Goal: Information Seeking & Learning: Check status

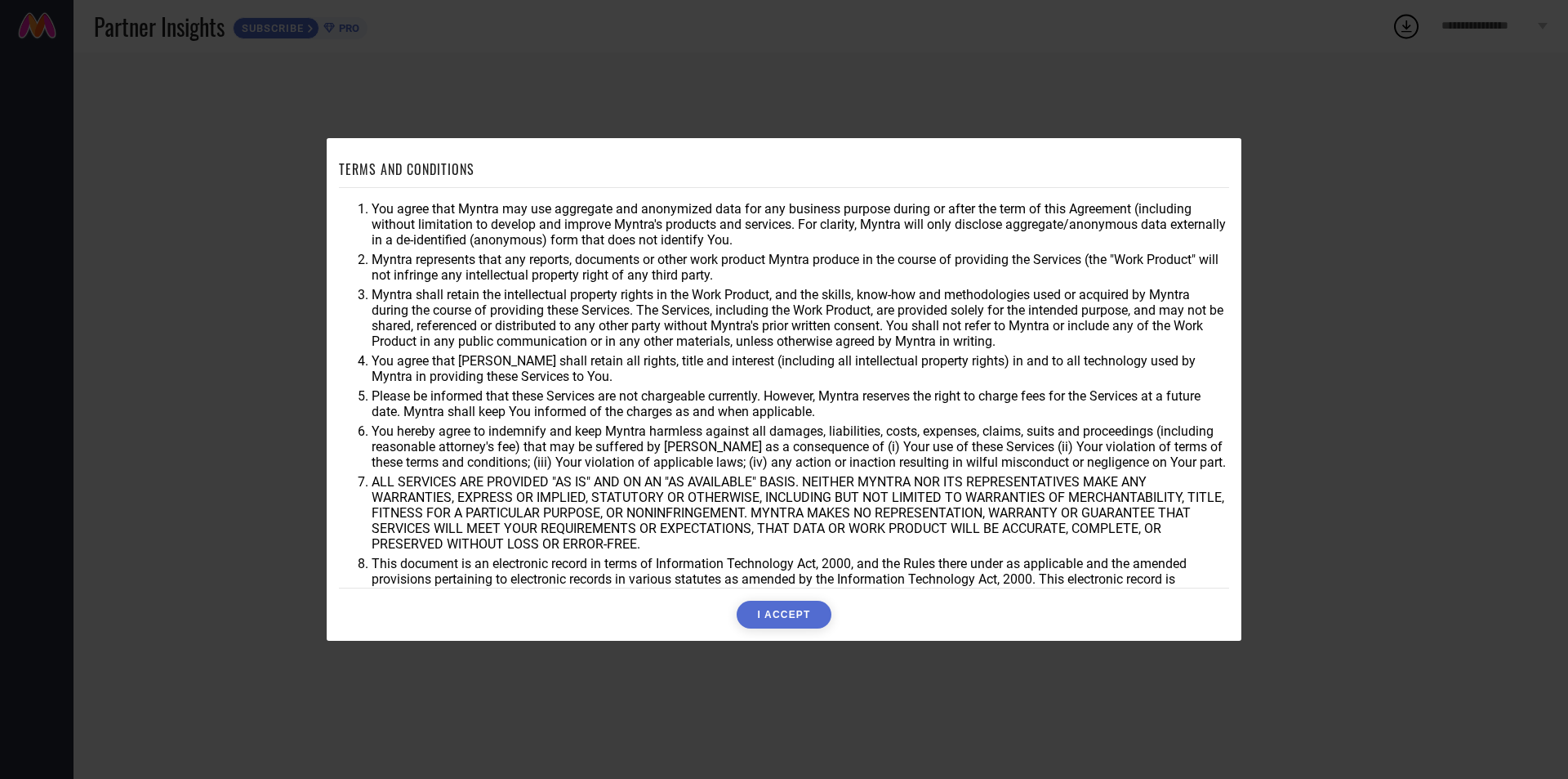
scroll to position [43, 0]
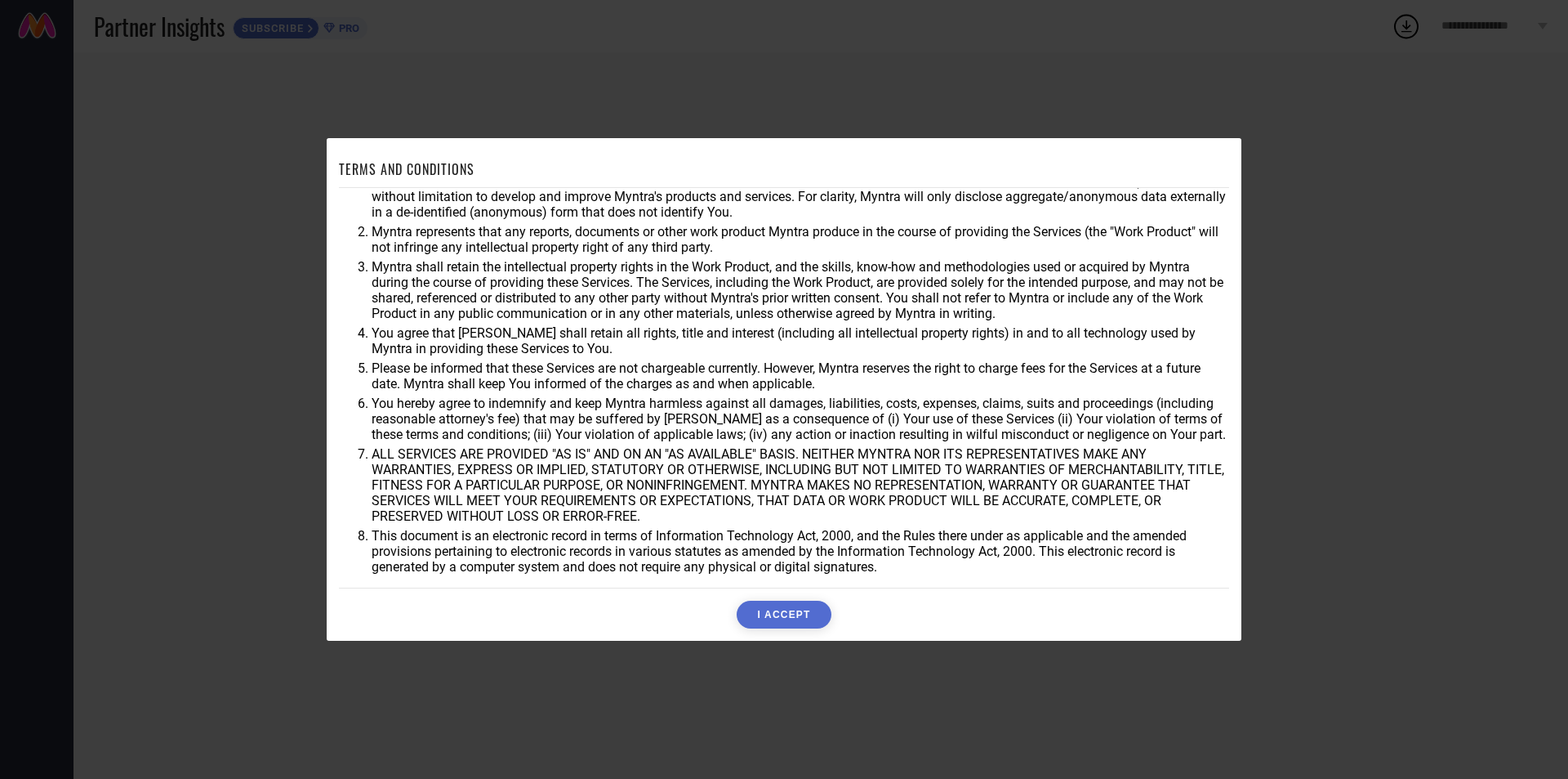
click at [789, 616] on button "I ACCEPT" at bounding box center [784, 614] width 94 height 27
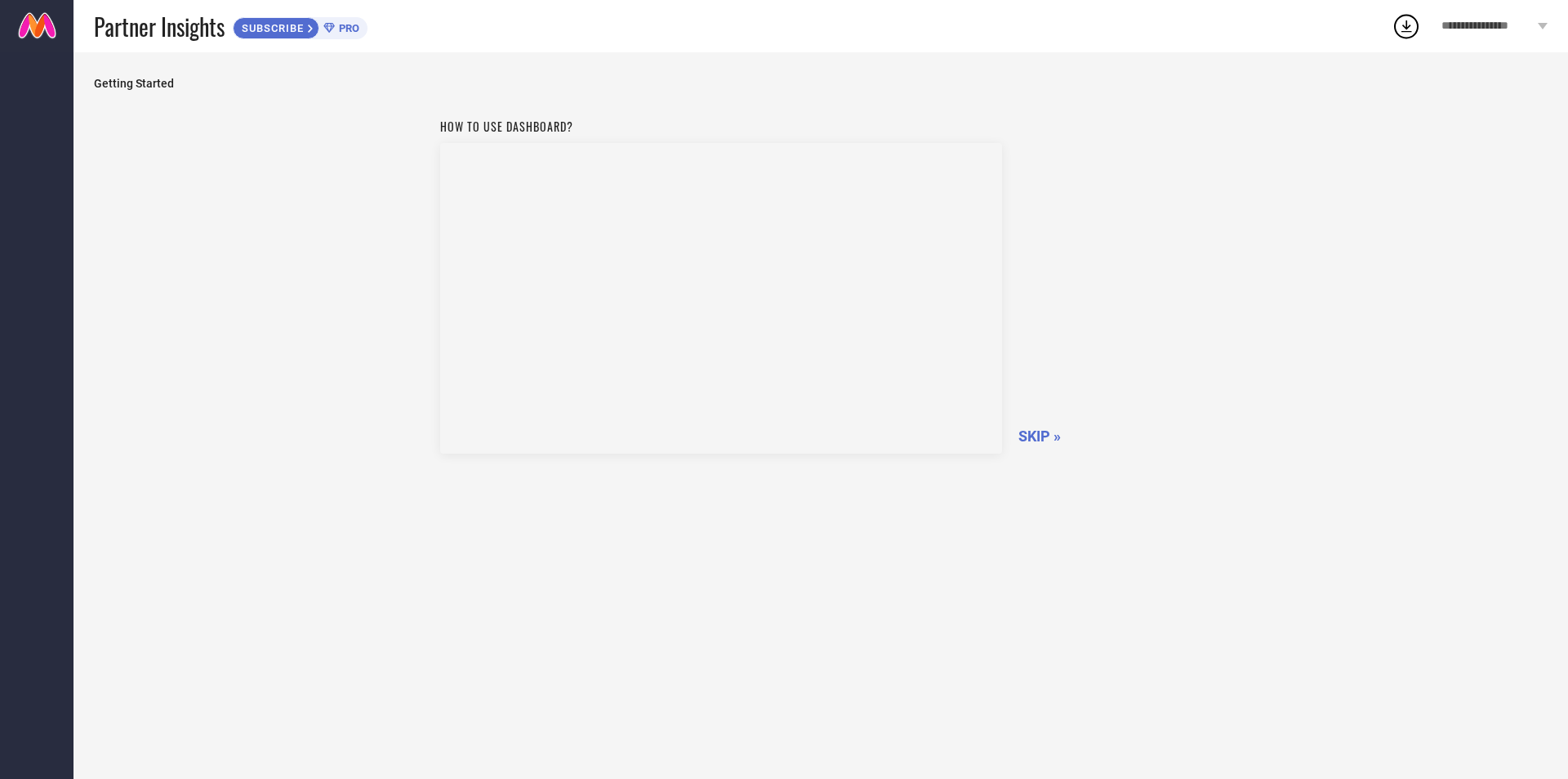
click at [1053, 436] on span "SKIP »" at bounding box center [1040, 436] width 43 height 17
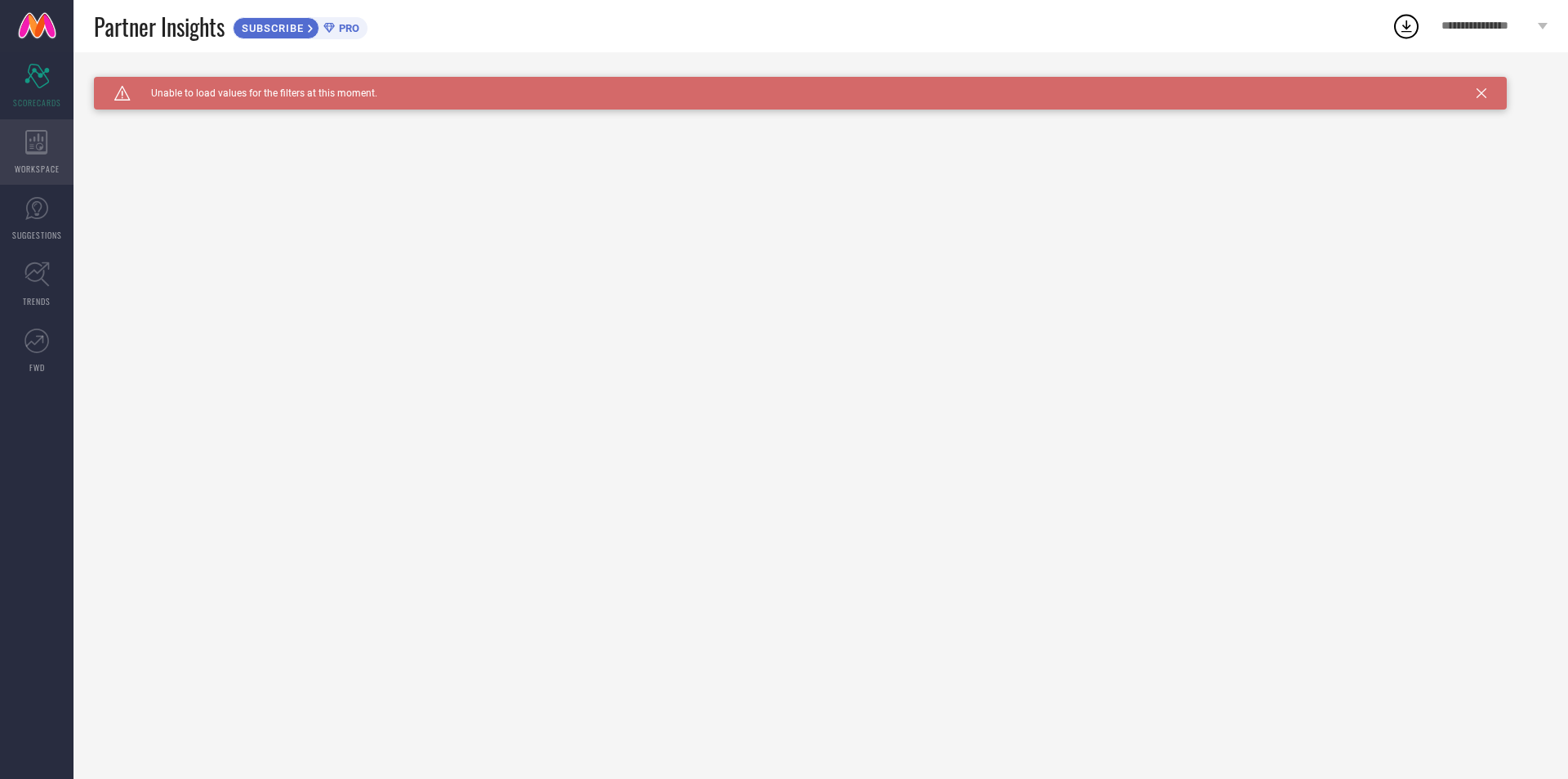
click at [42, 157] on div "WORKSPACE" at bounding box center [37, 152] width 74 height 65
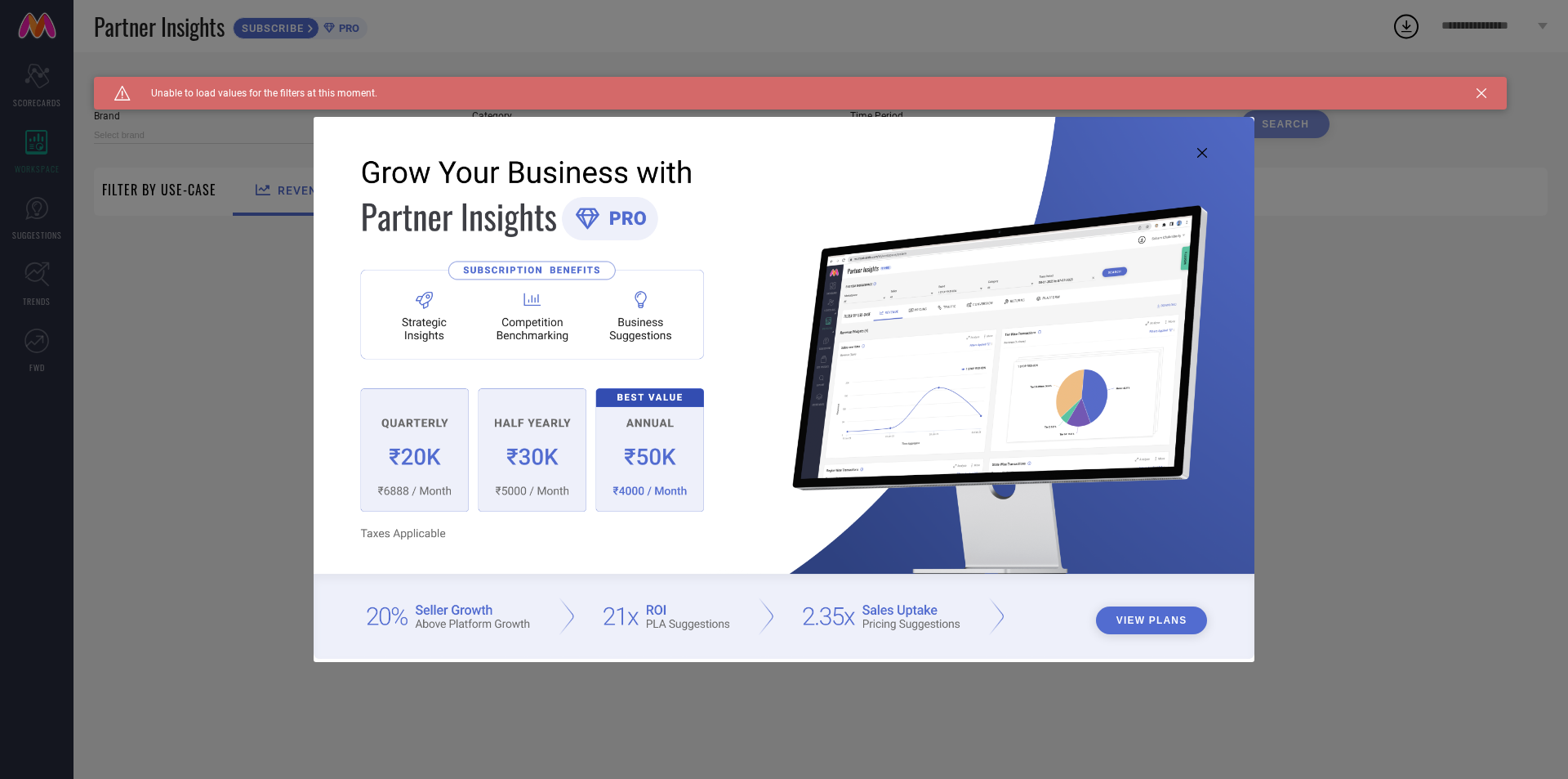
type input "1 STOP FASHION"
type input "All"
click at [1197, 152] on img at bounding box center [784, 387] width 941 height 540
click at [1201, 150] on icon at bounding box center [1202, 152] width 9 height 9
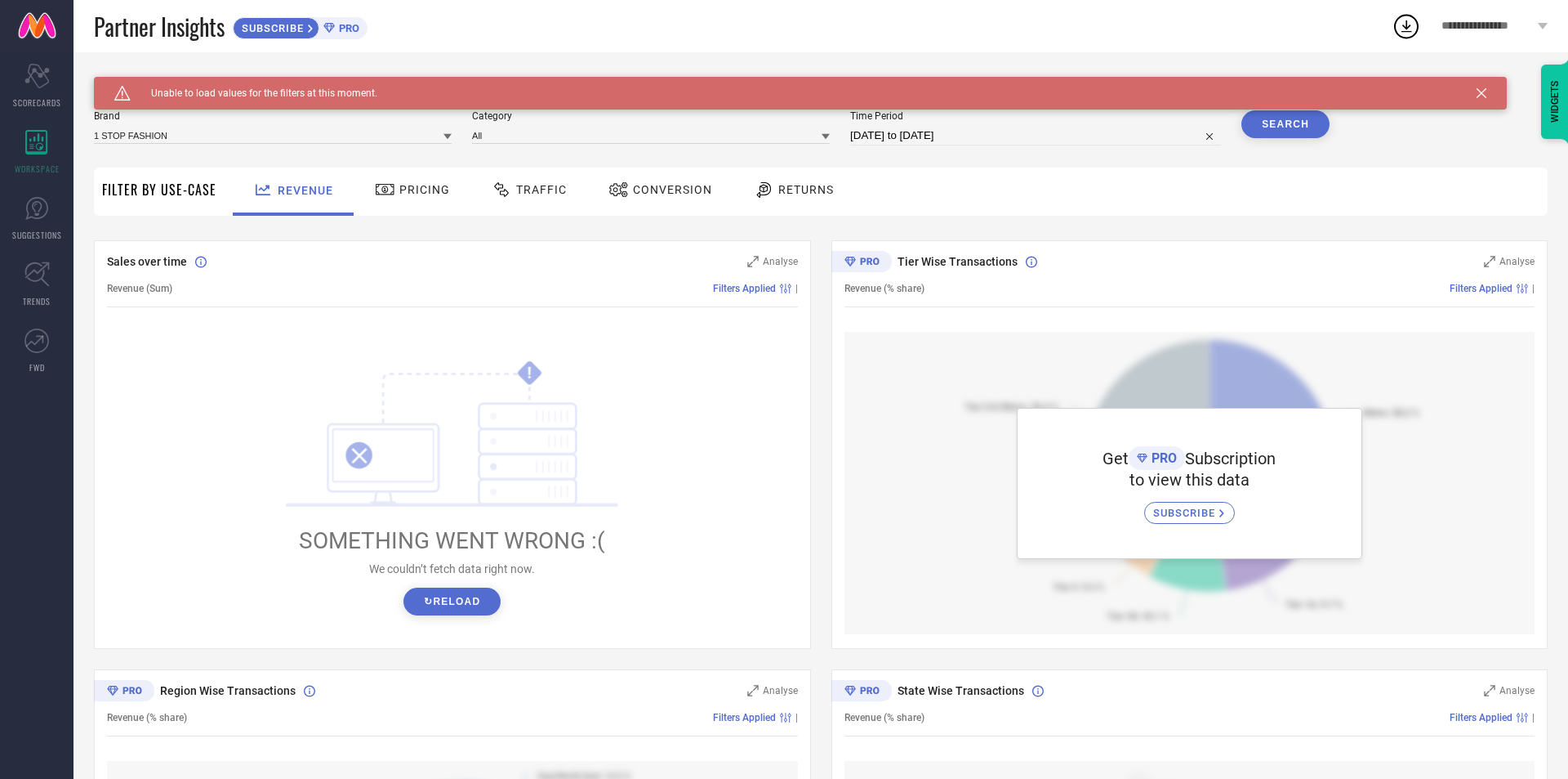
click at [1483, 94] on icon at bounding box center [1481, 93] width 9 height 9
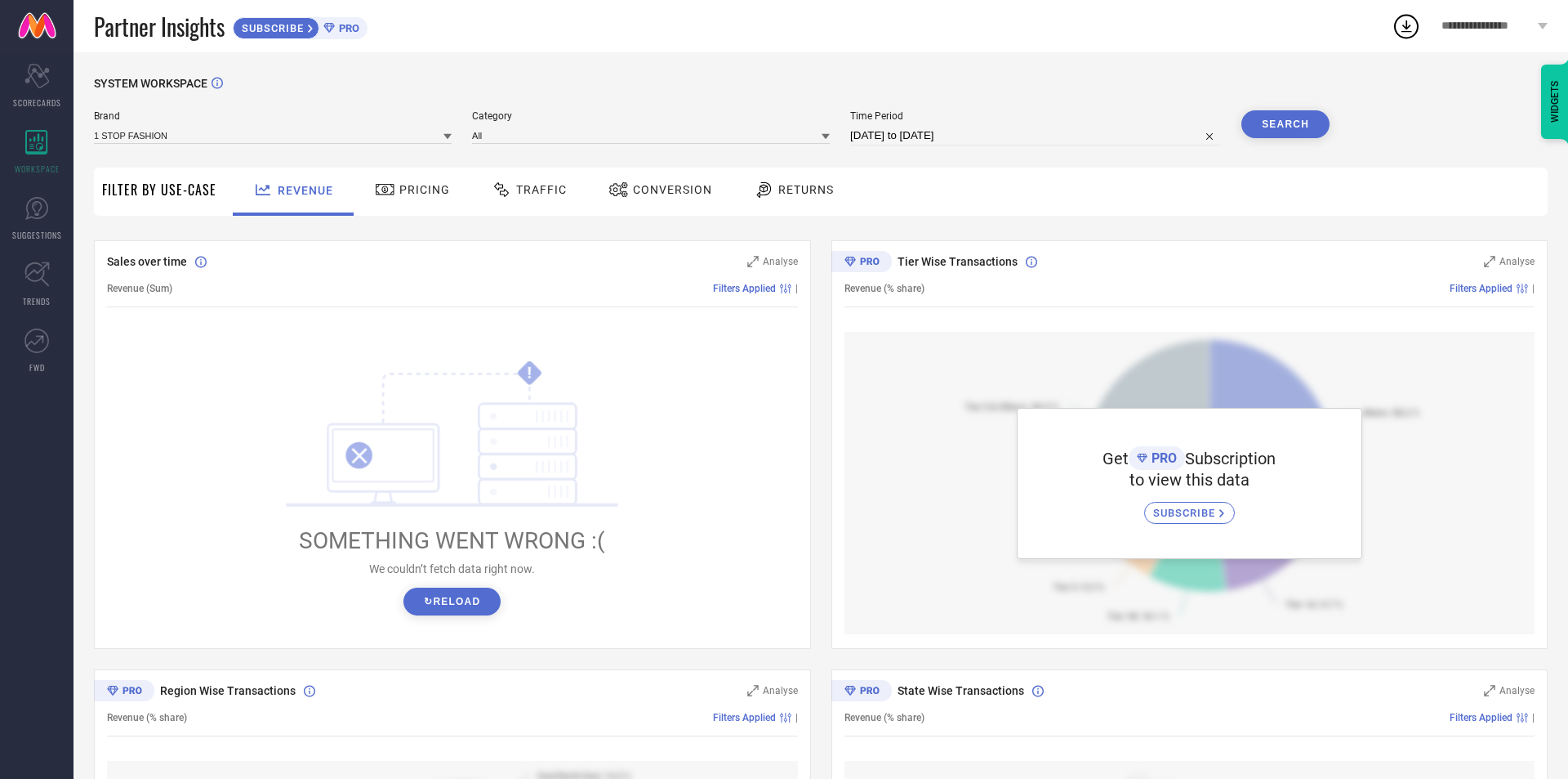
click at [454, 604] on button "↻ Reload" at bounding box center [451, 601] width 97 height 27
click at [400, 186] on span "Pricing" at bounding box center [425, 189] width 51 height 13
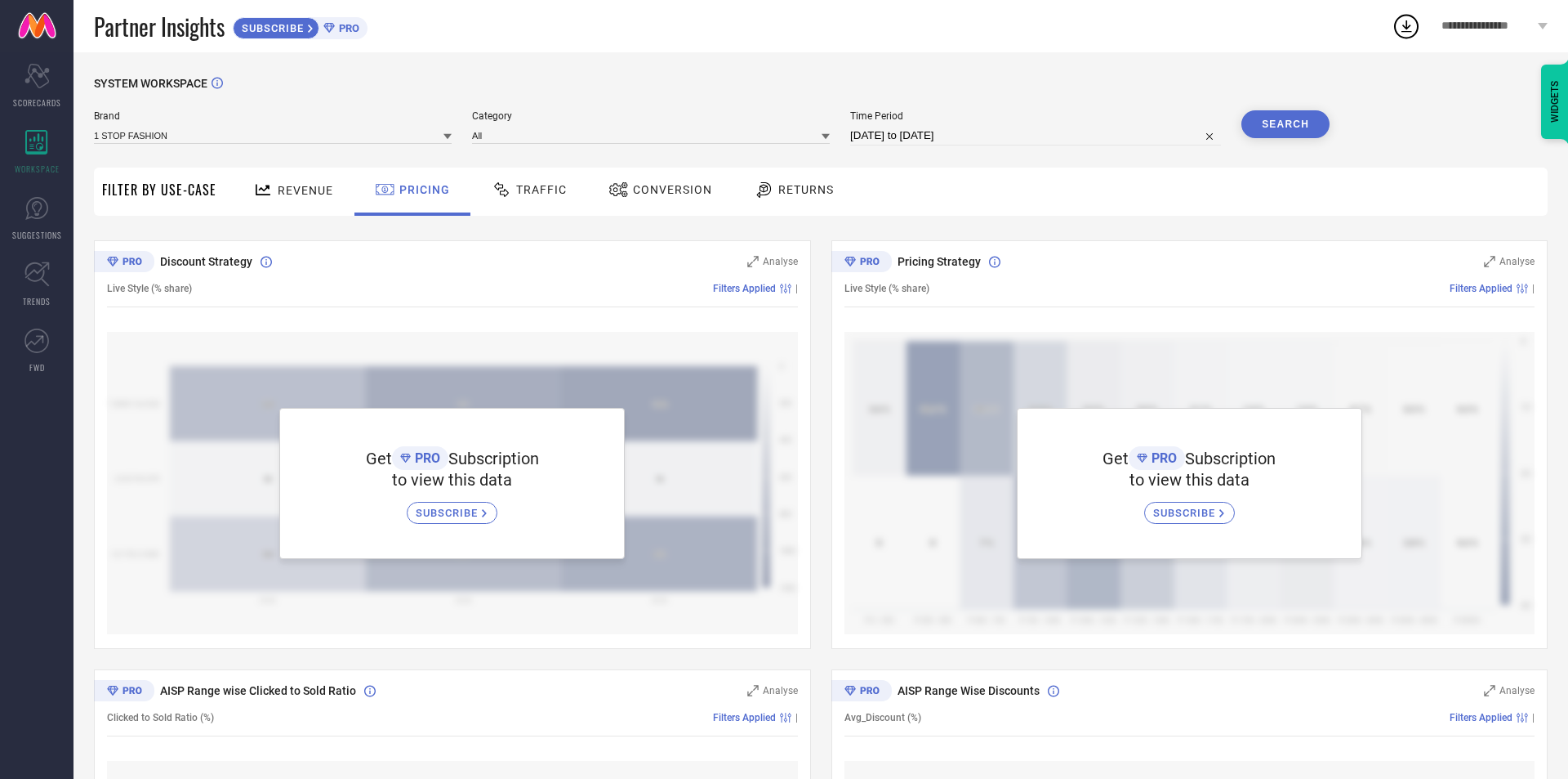
click at [542, 182] on div "Traffic" at bounding box center [529, 190] width 83 height 27
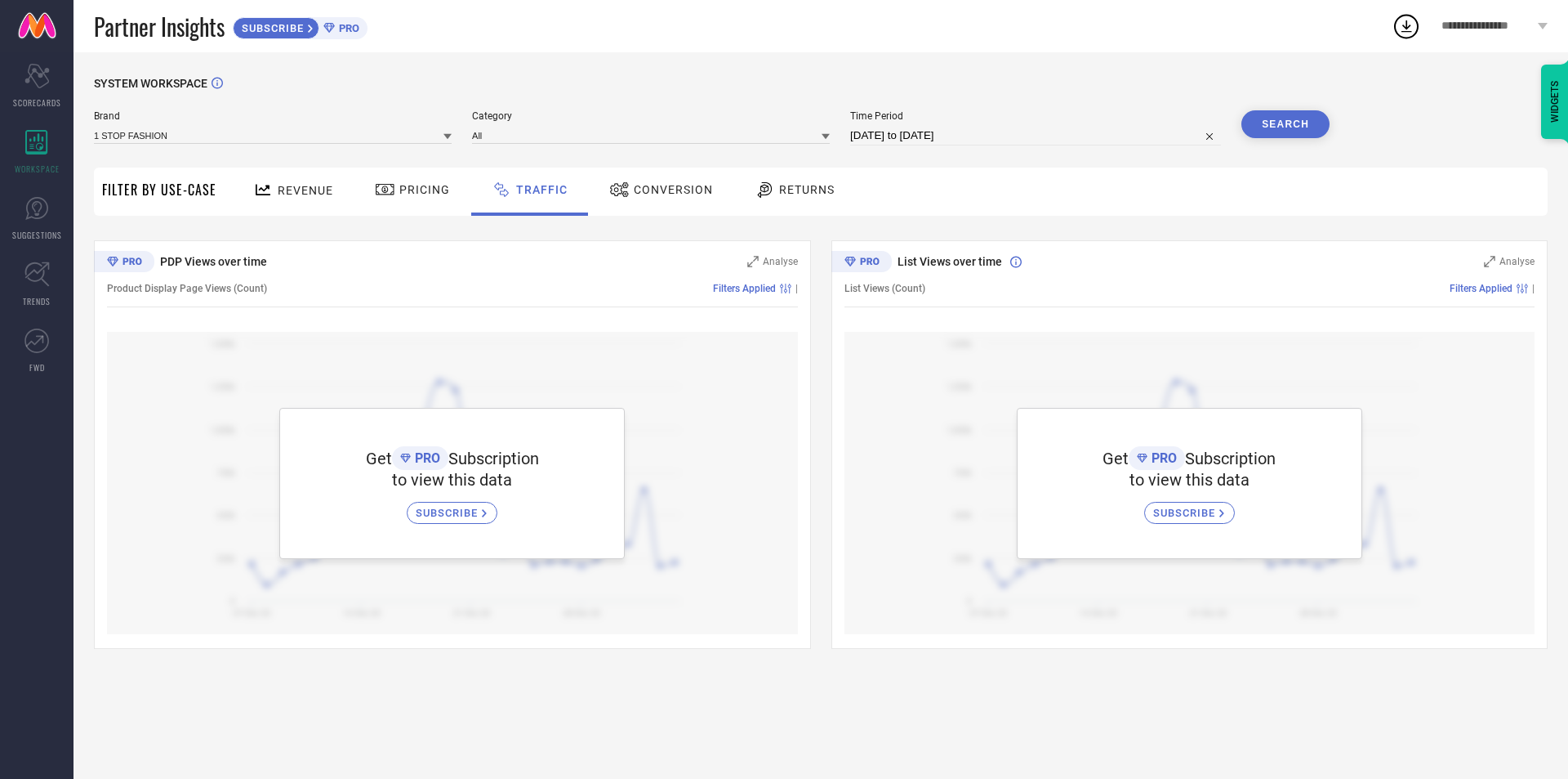
click at [678, 194] on span "Conversion" at bounding box center [673, 189] width 79 height 13
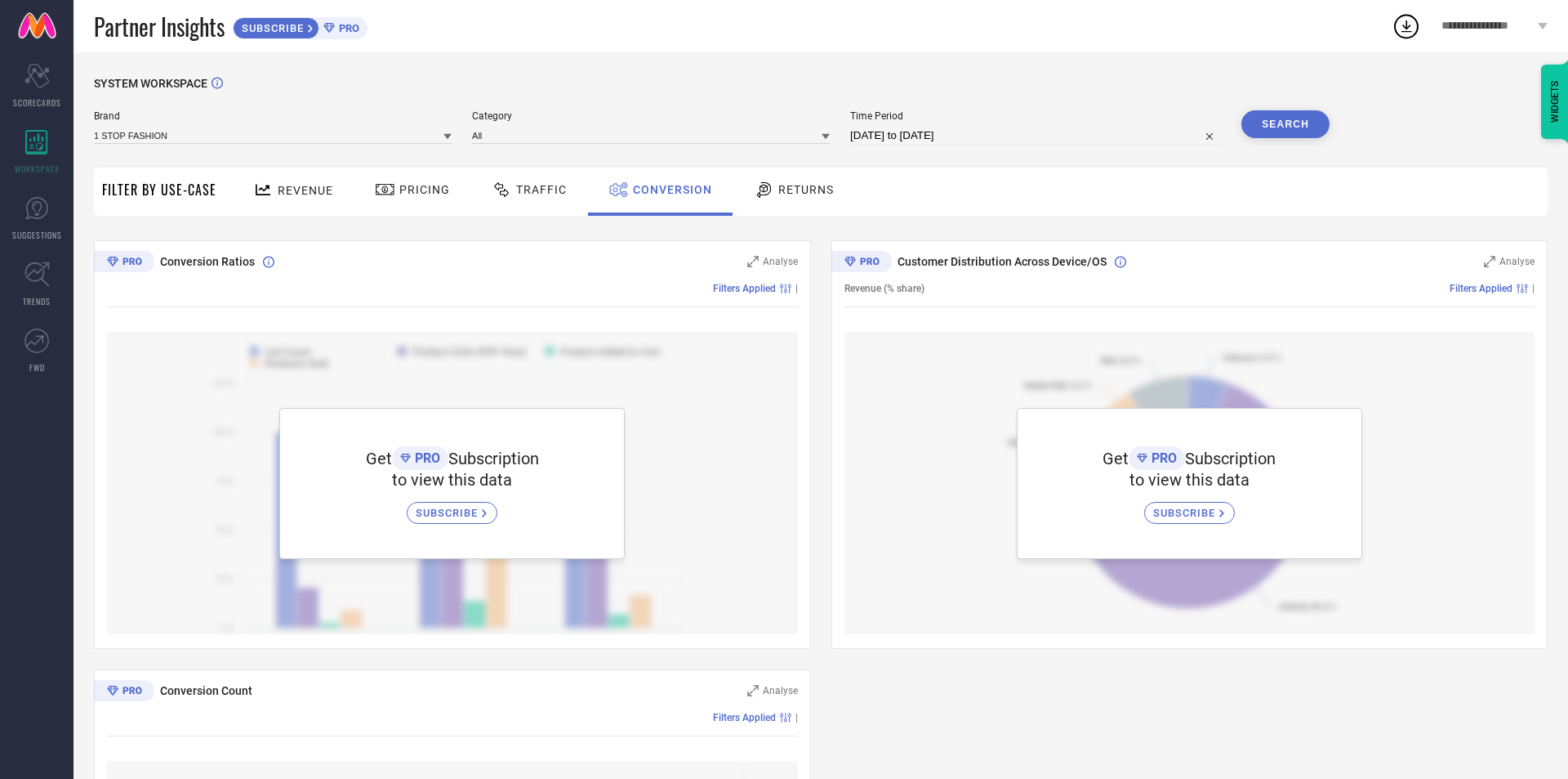
click at [779, 193] on span "Returns" at bounding box center [806, 189] width 56 height 13
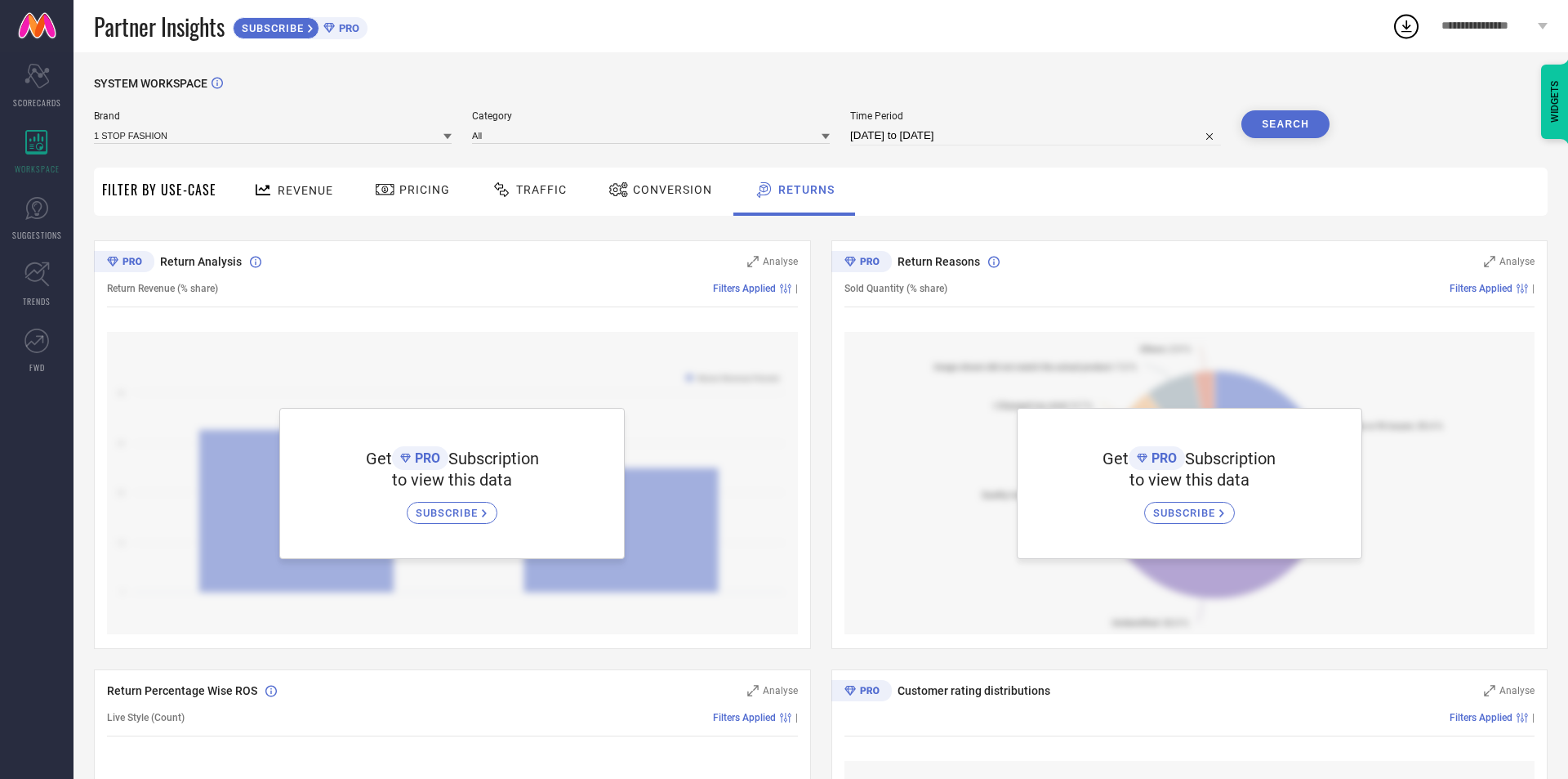
drag, startPoint x: 1128, startPoint y: 126, endPoint x: 1072, endPoint y: 143, distance: 58.5
click at [1125, 133] on div "Time Period [DATE] to [DATE]" at bounding box center [1035, 128] width 371 height 35
click at [998, 144] on input "[DATE] to [DATE]" at bounding box center [1035, 136] width 371 height 20
select select "6"
select select "2025"
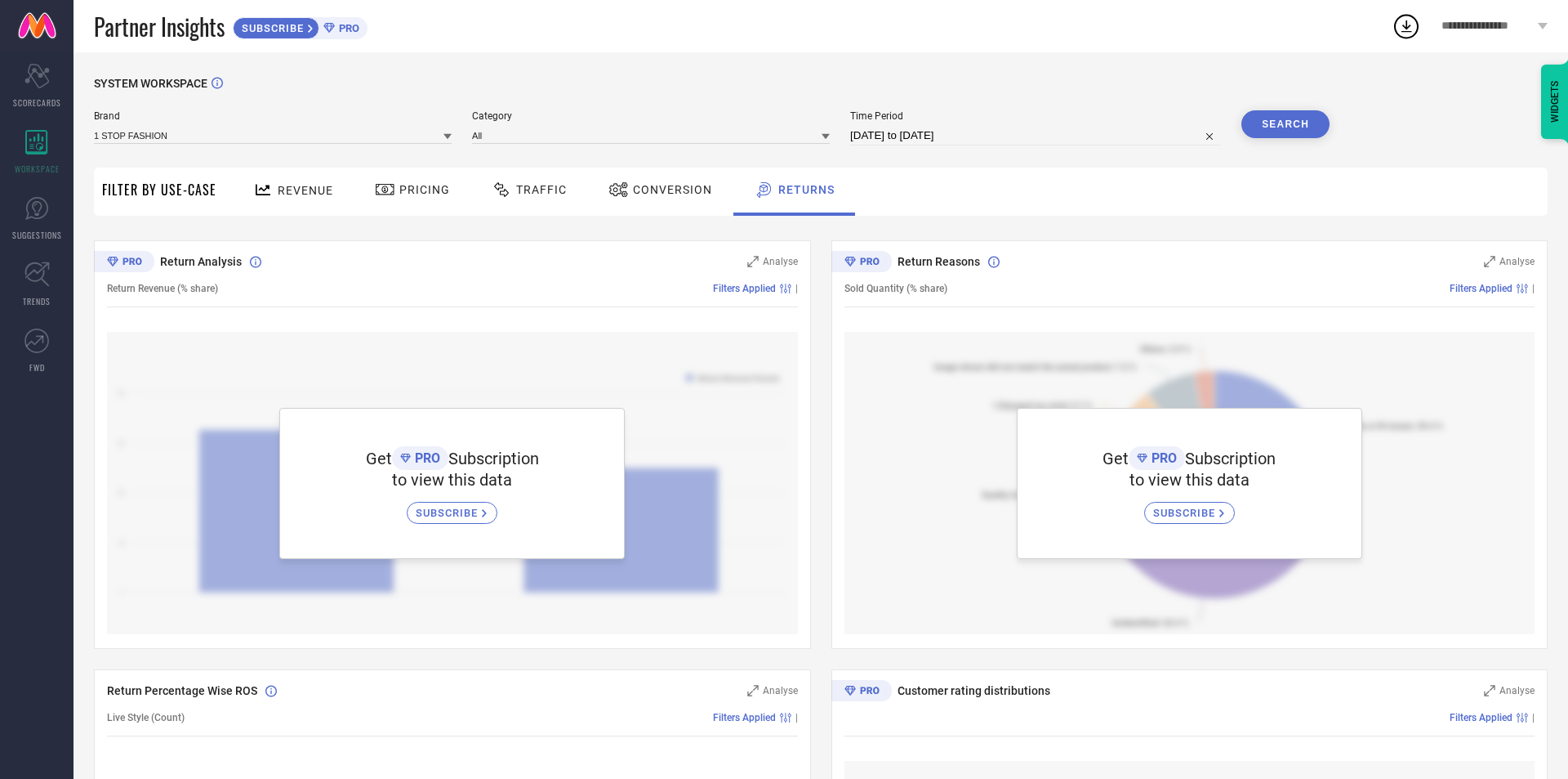
select select "7"
select select "2025"
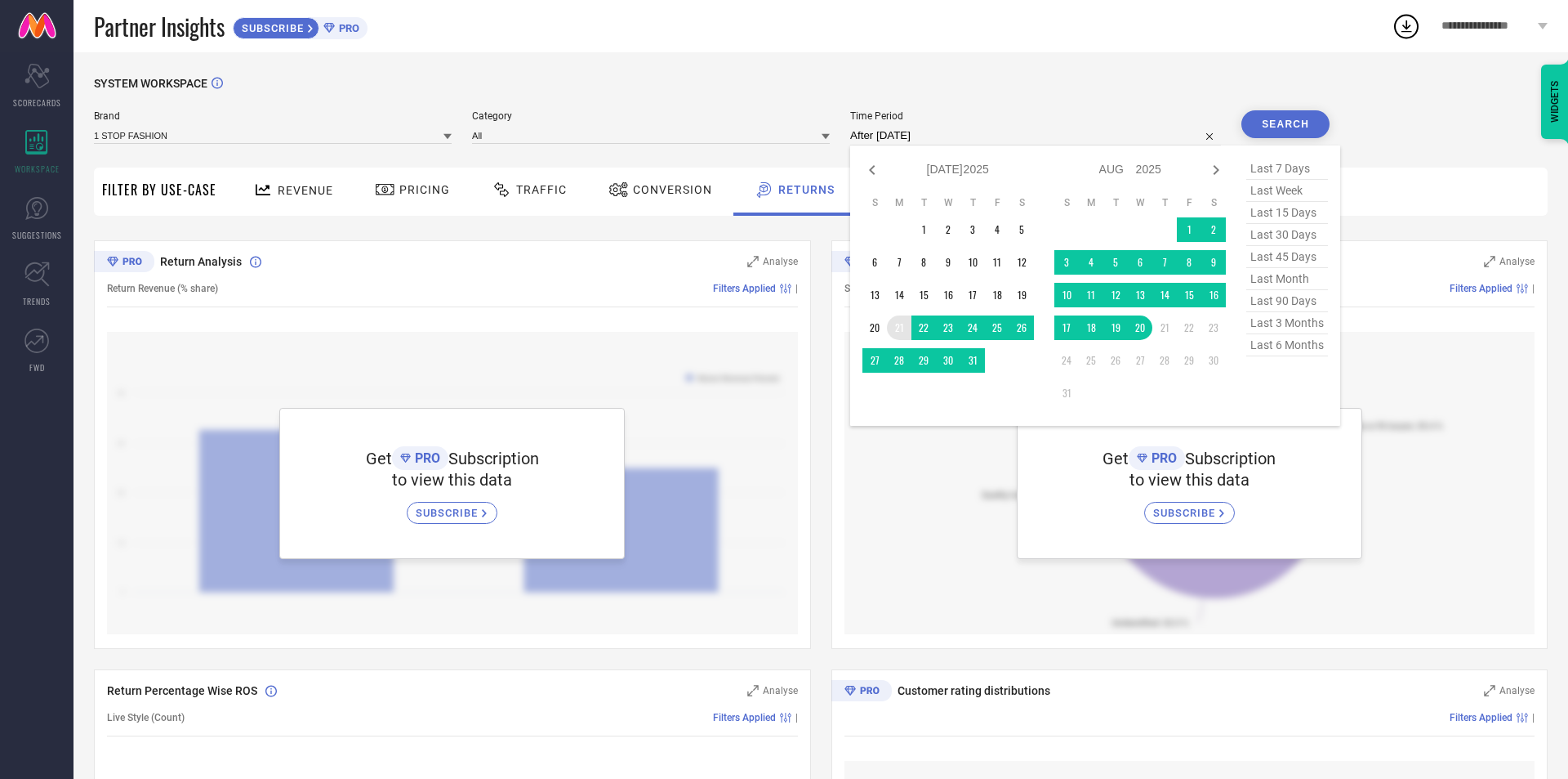
click at [895, 325] on td "21" at bounding box center [899, 328] width 25 height 25
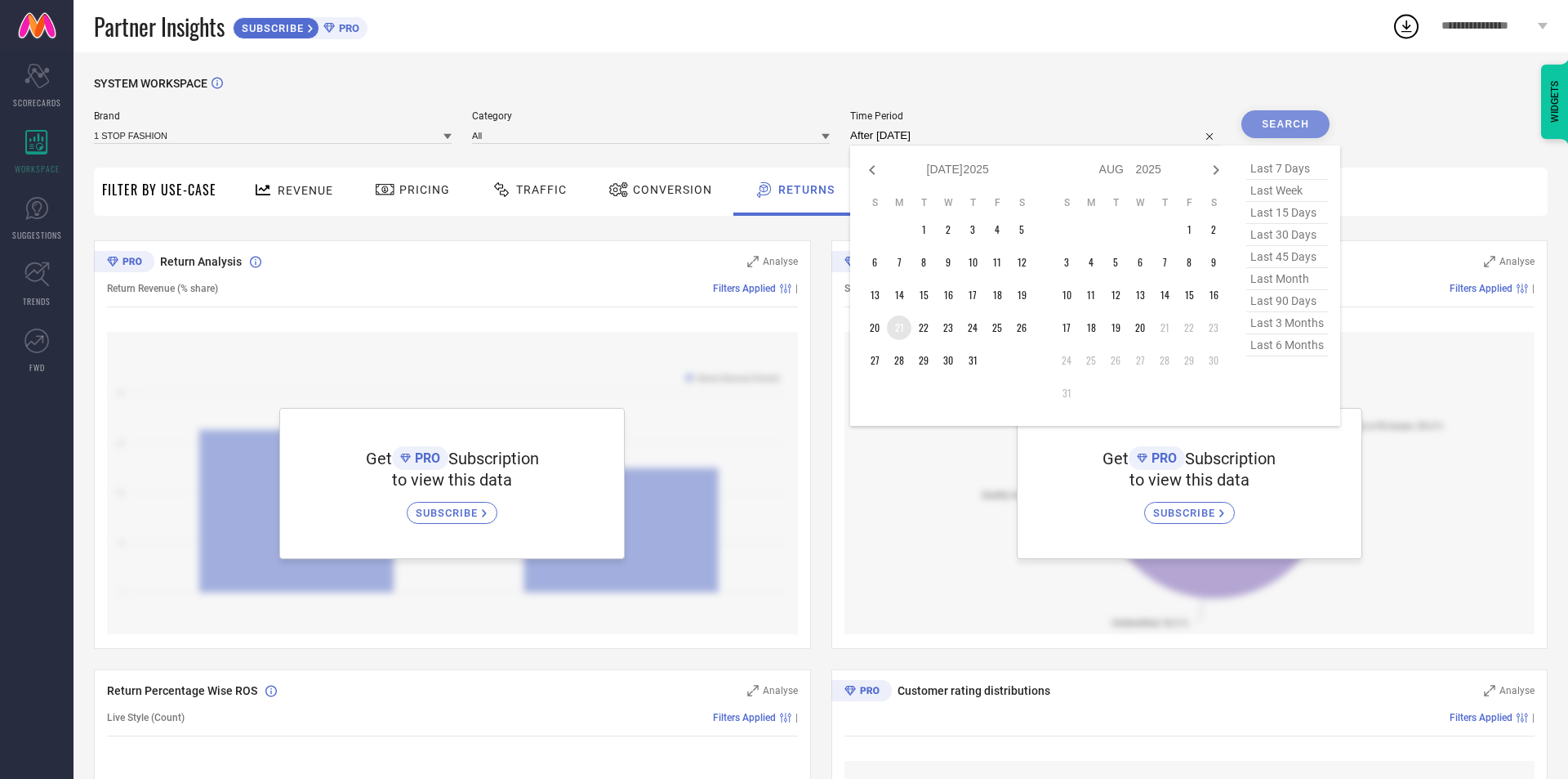
type input "[DATE] to [DATE]"
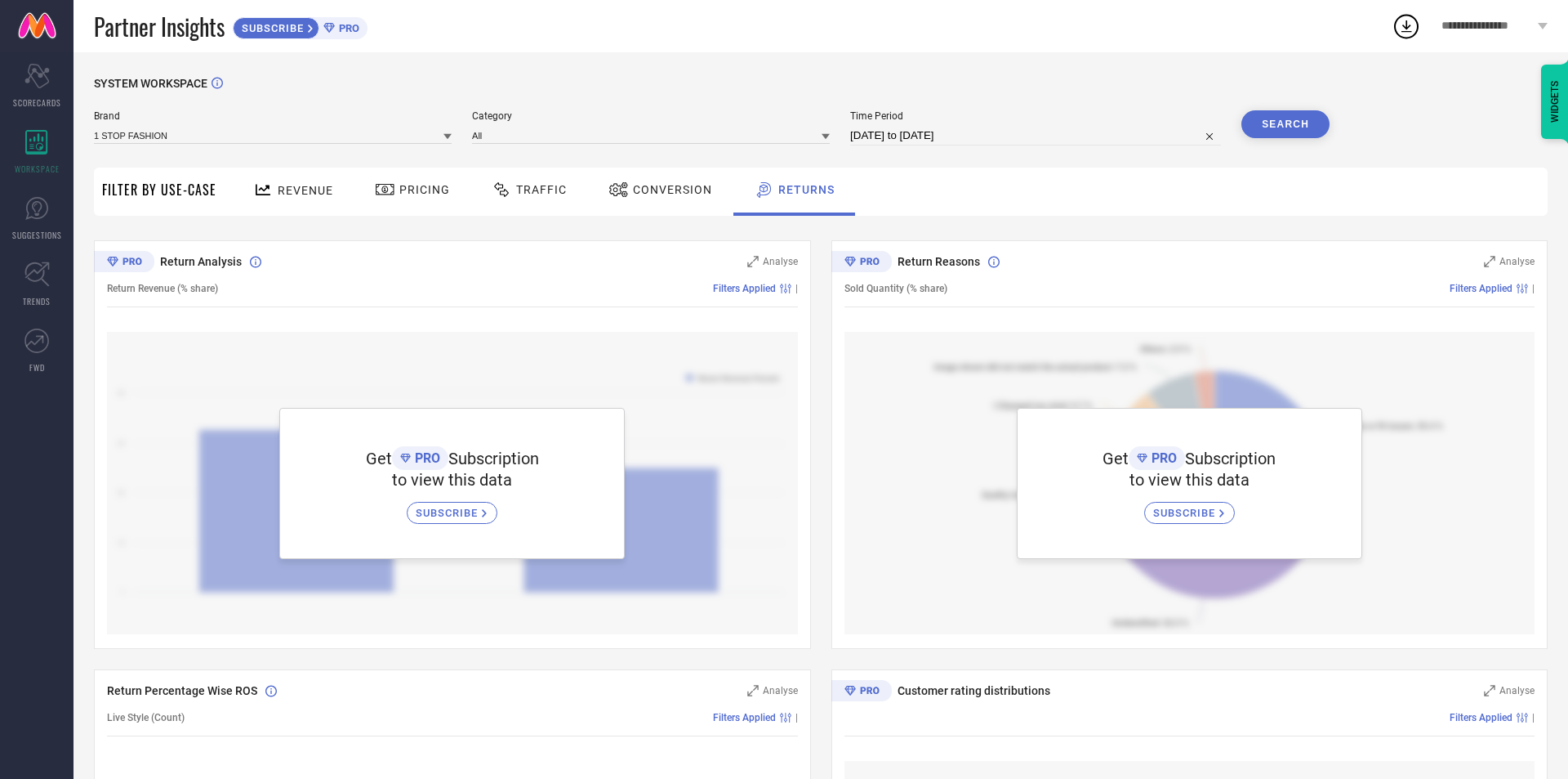
click at [989, 136] on input "[DATE] to [DATE]" at bounding box center [1035, 136] width 371 height 20
select select "6"
select select "2025"
select select "7"
select select "2025"
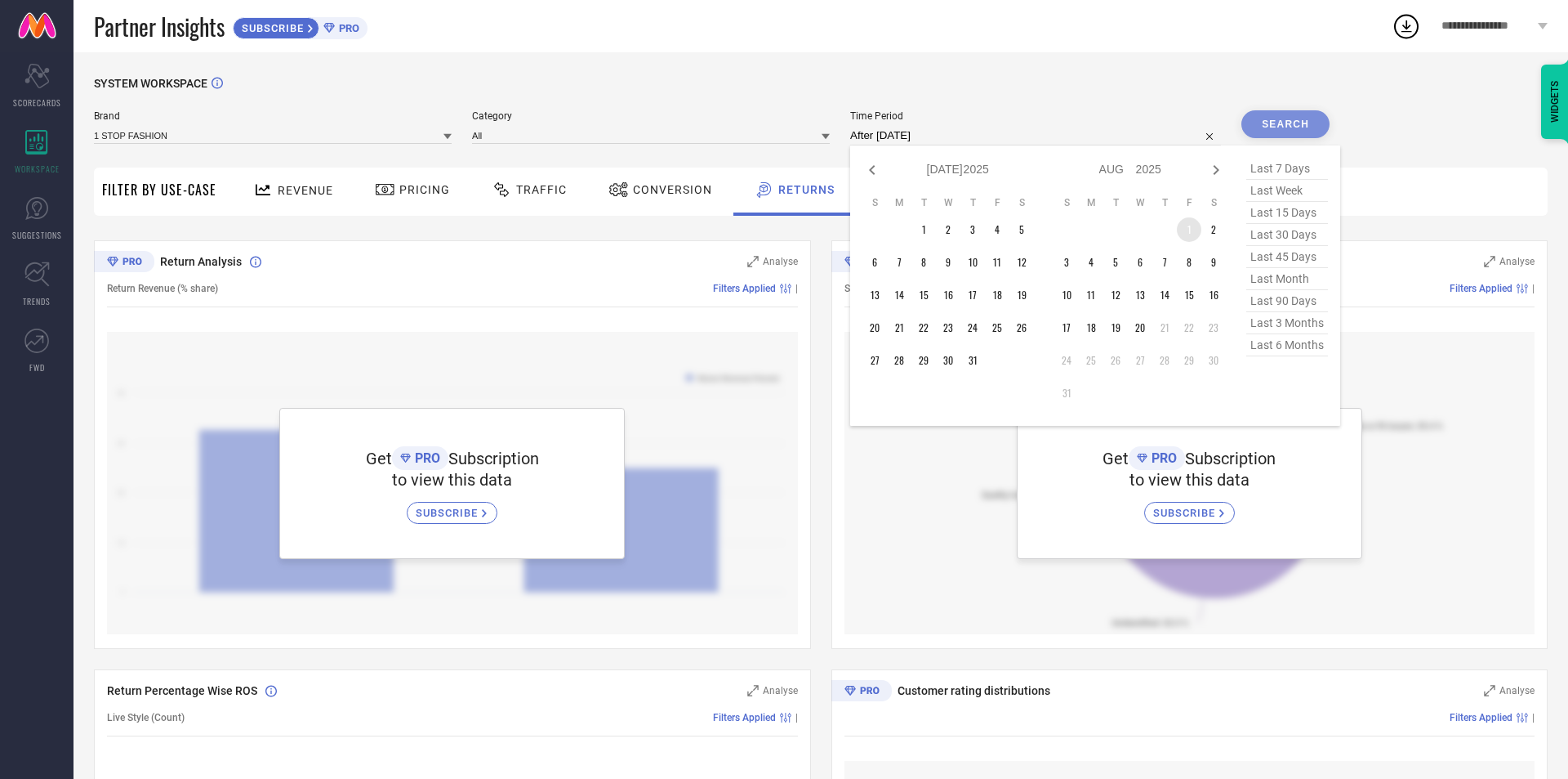
click at [1191, 232] on td "1" at bounding box center [1189, 229] width 25 height 25
type input "[DATE] to [DATE]"
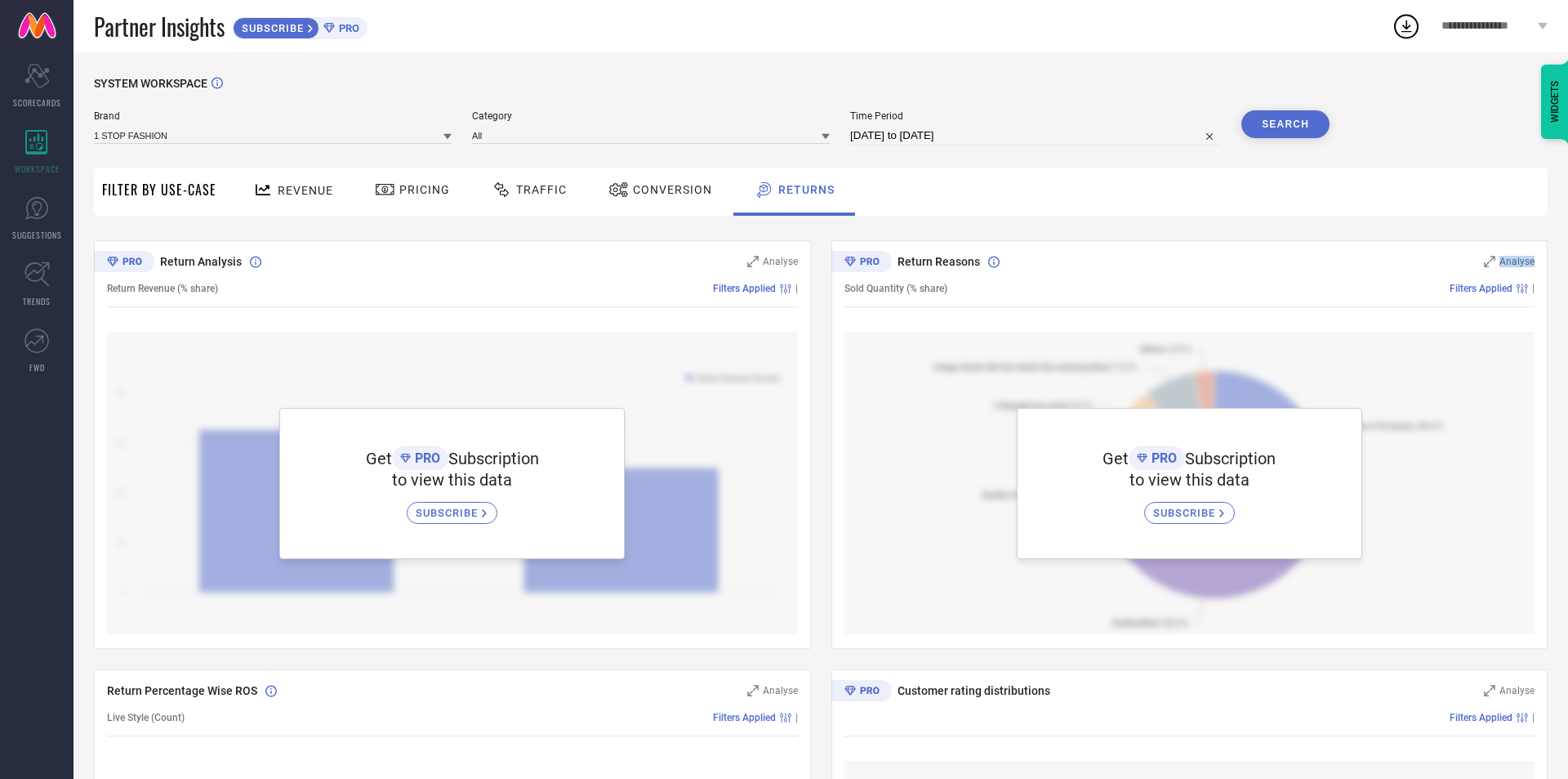
click at [1191, 232] on div "SYSTEM WORKSPACE Brand 1 STOP FASHION Category All Time Period [DATE] to [DATE]…" at bounding box center [821, 792] width 1454 height 1430
click at [991, 133] on input "[DATE] to [DATE]" at bounding box center [1035, 136] width 371 height 20
select select "7"
select select "2025"
select select "8"
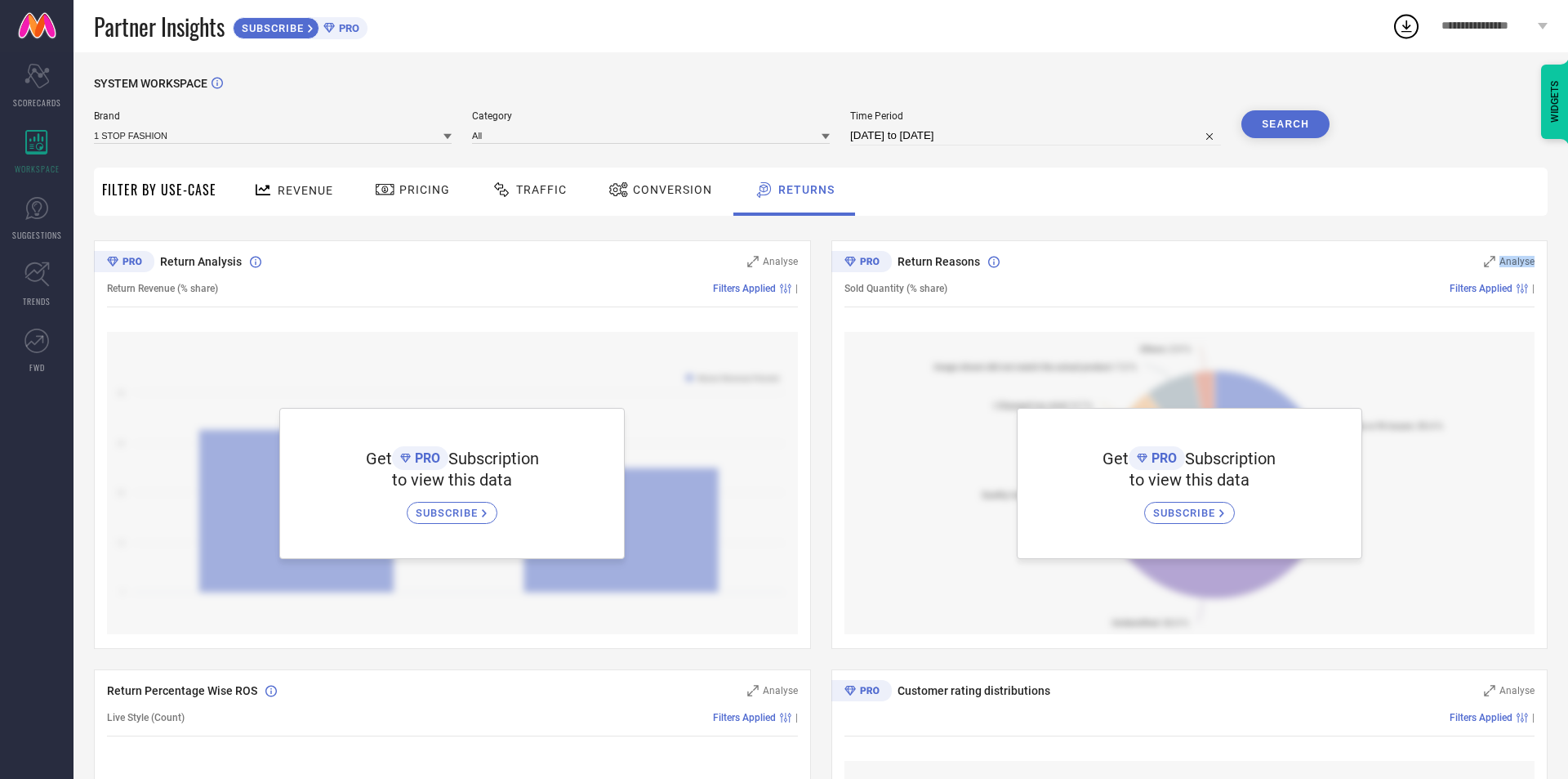
select select "2025"
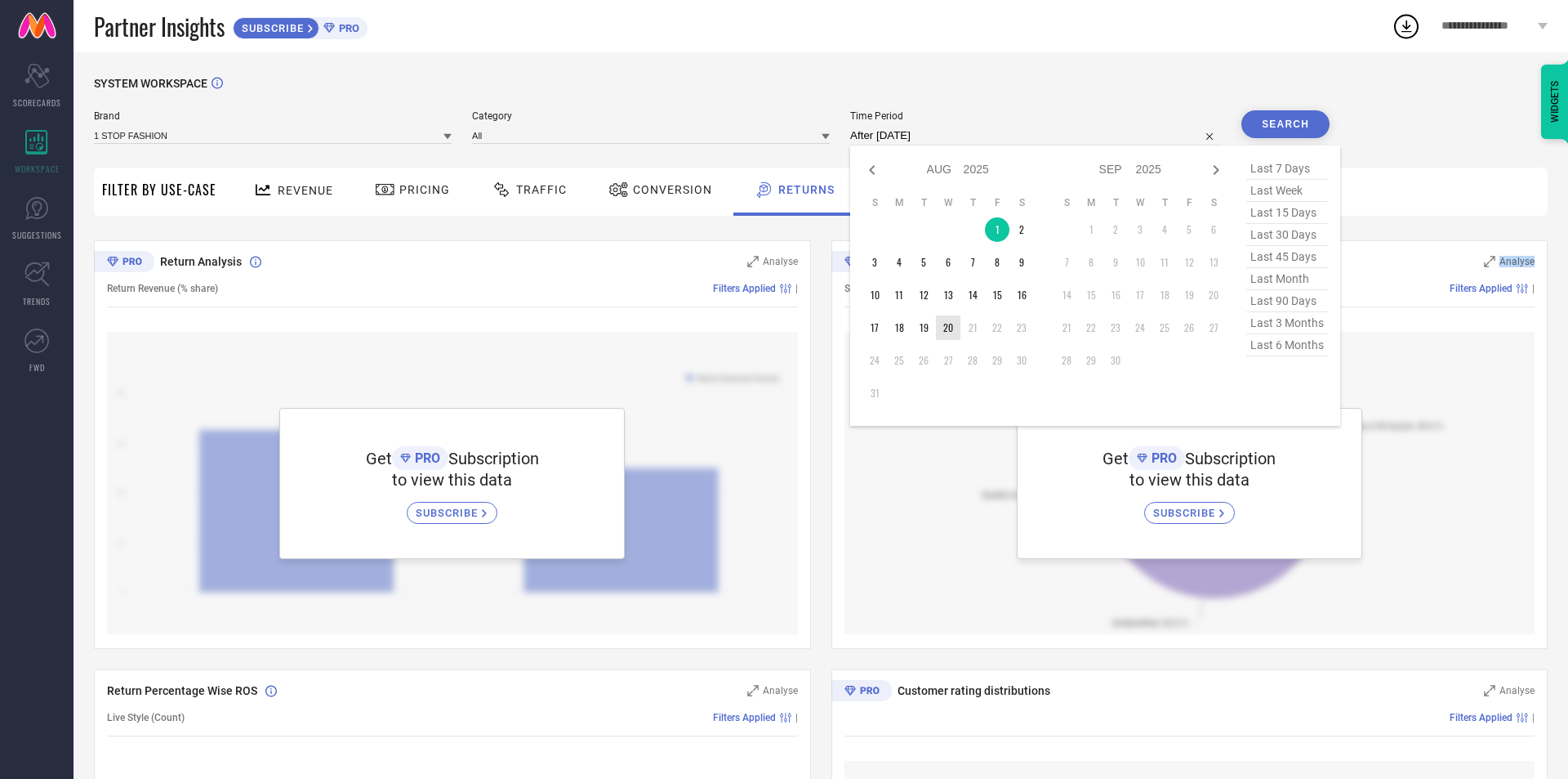
click at [951, 330] on td "20" at bounding box center [948, 328] width 25 height 25
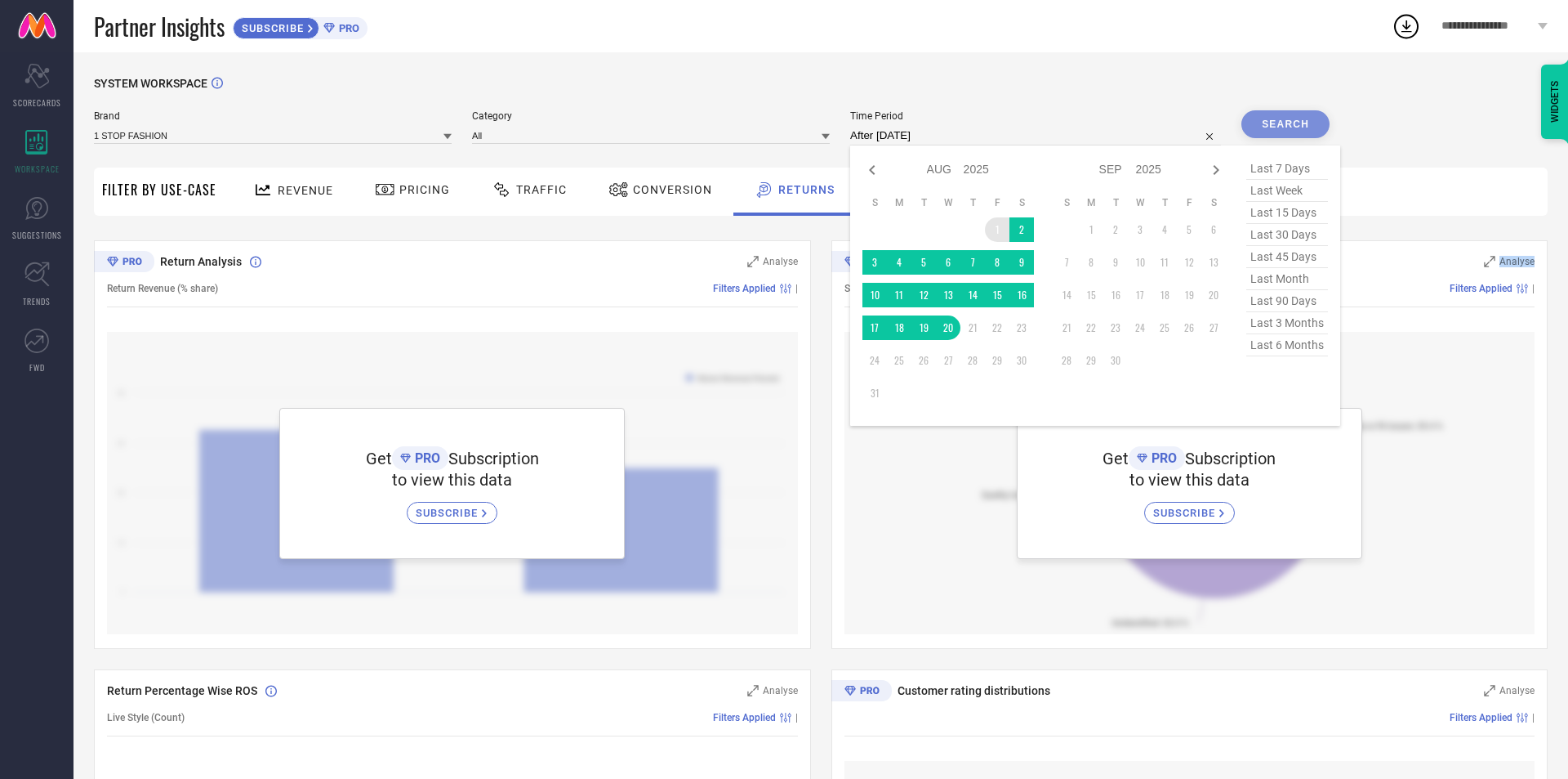
type input "[DATE] to [DATE]"
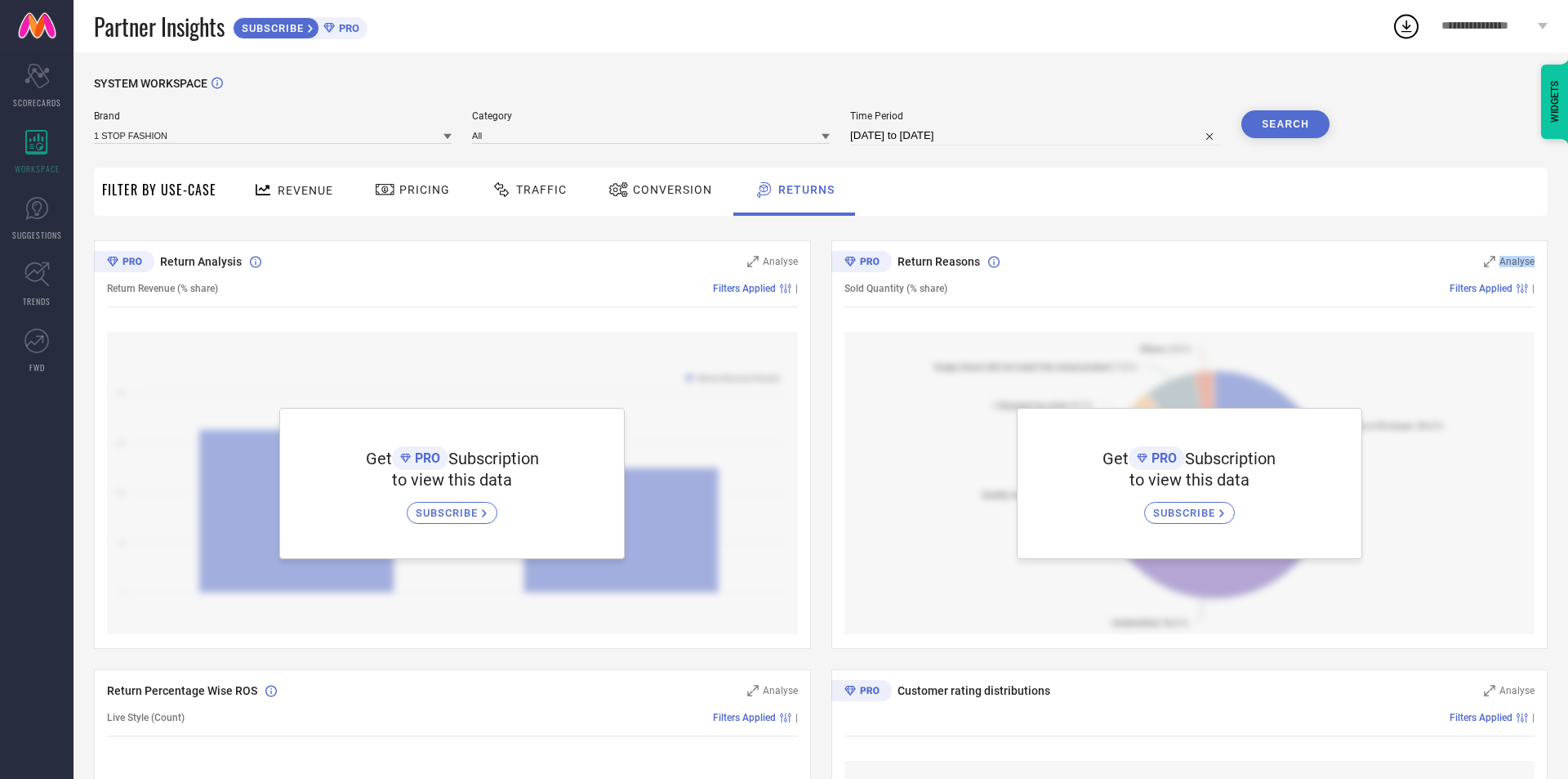
click at [1270, 129] on button "Search" at bounding box center [1286, 124] width 88 height 27
click at [411, 184] on span "Pricing" at bounding box center [425, 189] width 51 height 13
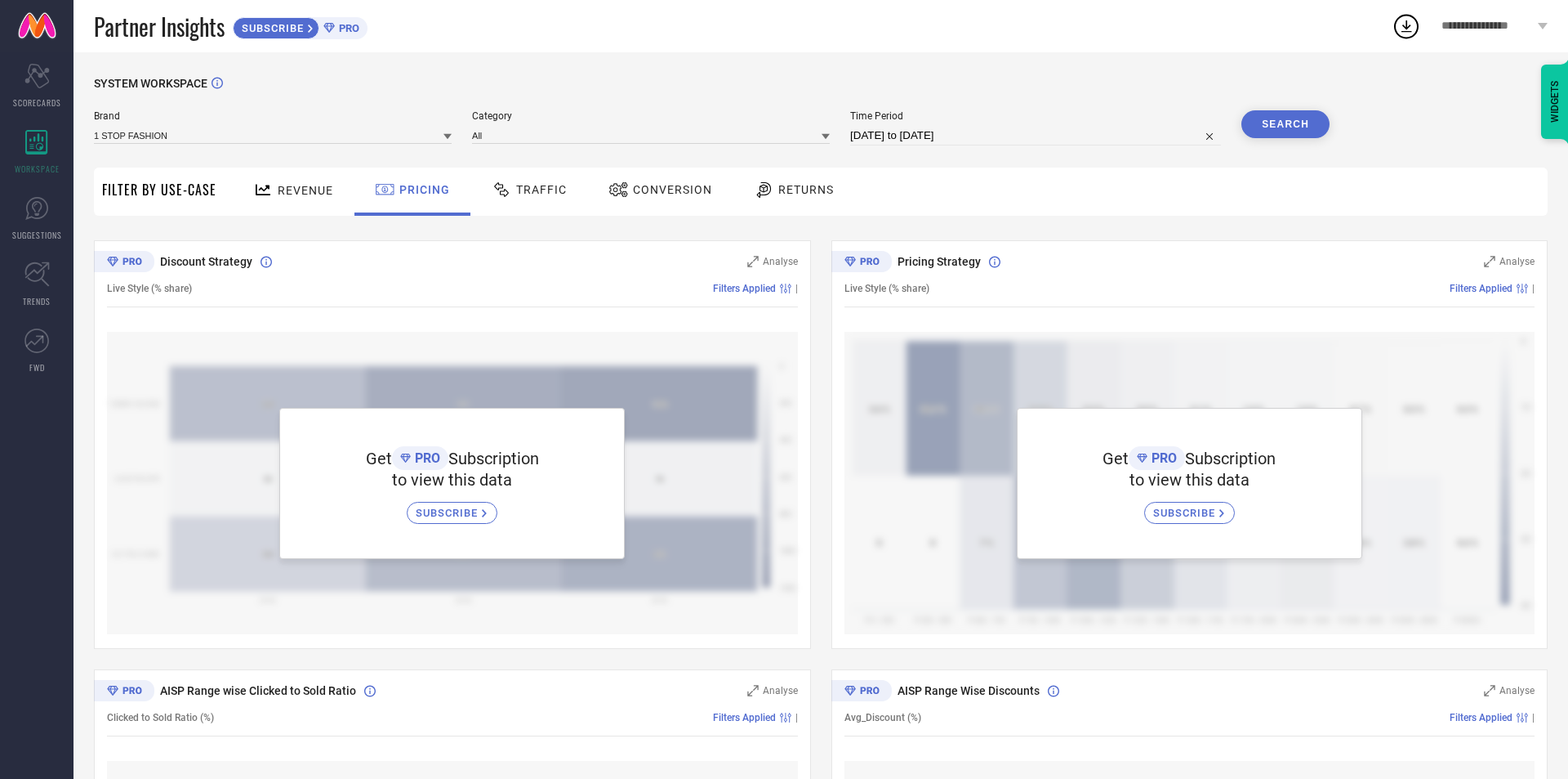
click at [326, 189] on span "Revenue" at bounding box center [305, 190] width 56 height 13
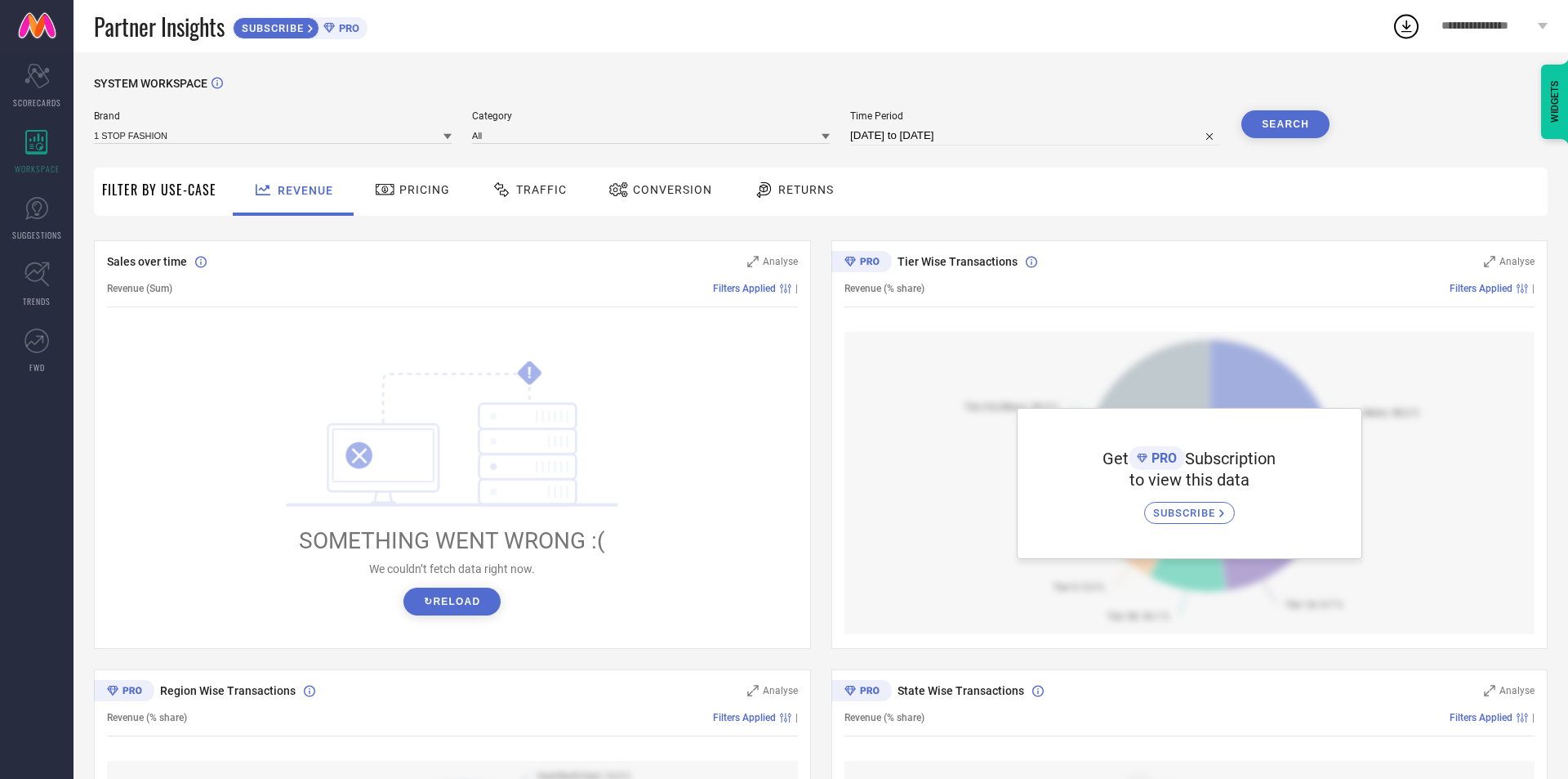
click at [775, 282] on div "Revenue (Sum) Filters Applied |" at bounding box center [453, 288] width 691 height 38
click at [774, 283] on span "Filters Applied" at bounding box center [744, 288] width 63 height 11
click at [773, 283] on span "Filters Applied" at bounding box center [744, 288] width 63 height 11
click at [787, 287] on icon at bounding box center [785, 287] width 11 height 9
click at [776, 286] on div "Filters Applied" at bounding box center [754, 288] width 82 height 11
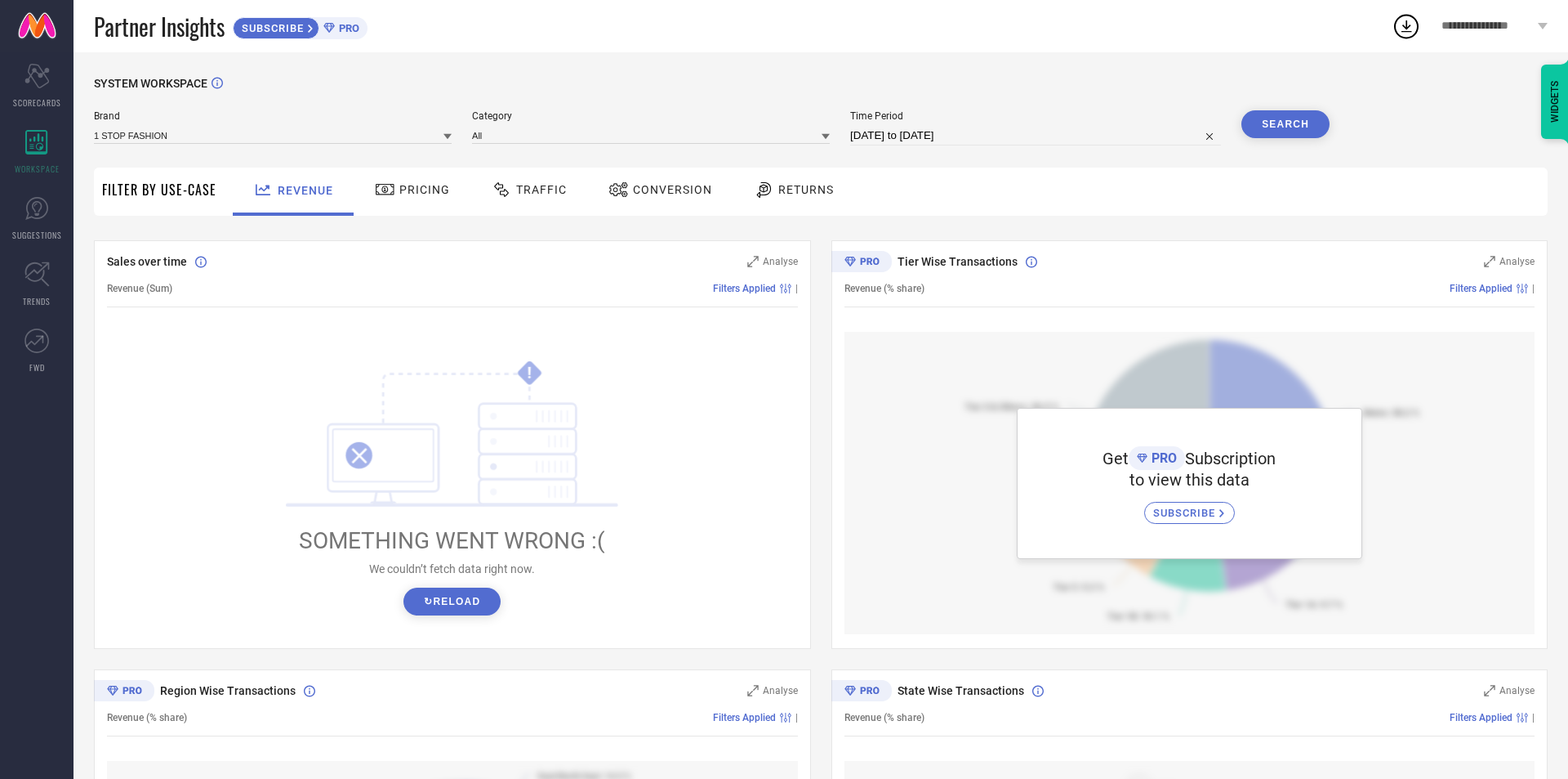
click at [195, 197] on span "Filter By Use-Case" at bounding box center [159, 190] width 114 height 20
click at [830, 134] on icon at bounding box center [826, 136] width 9 height 9
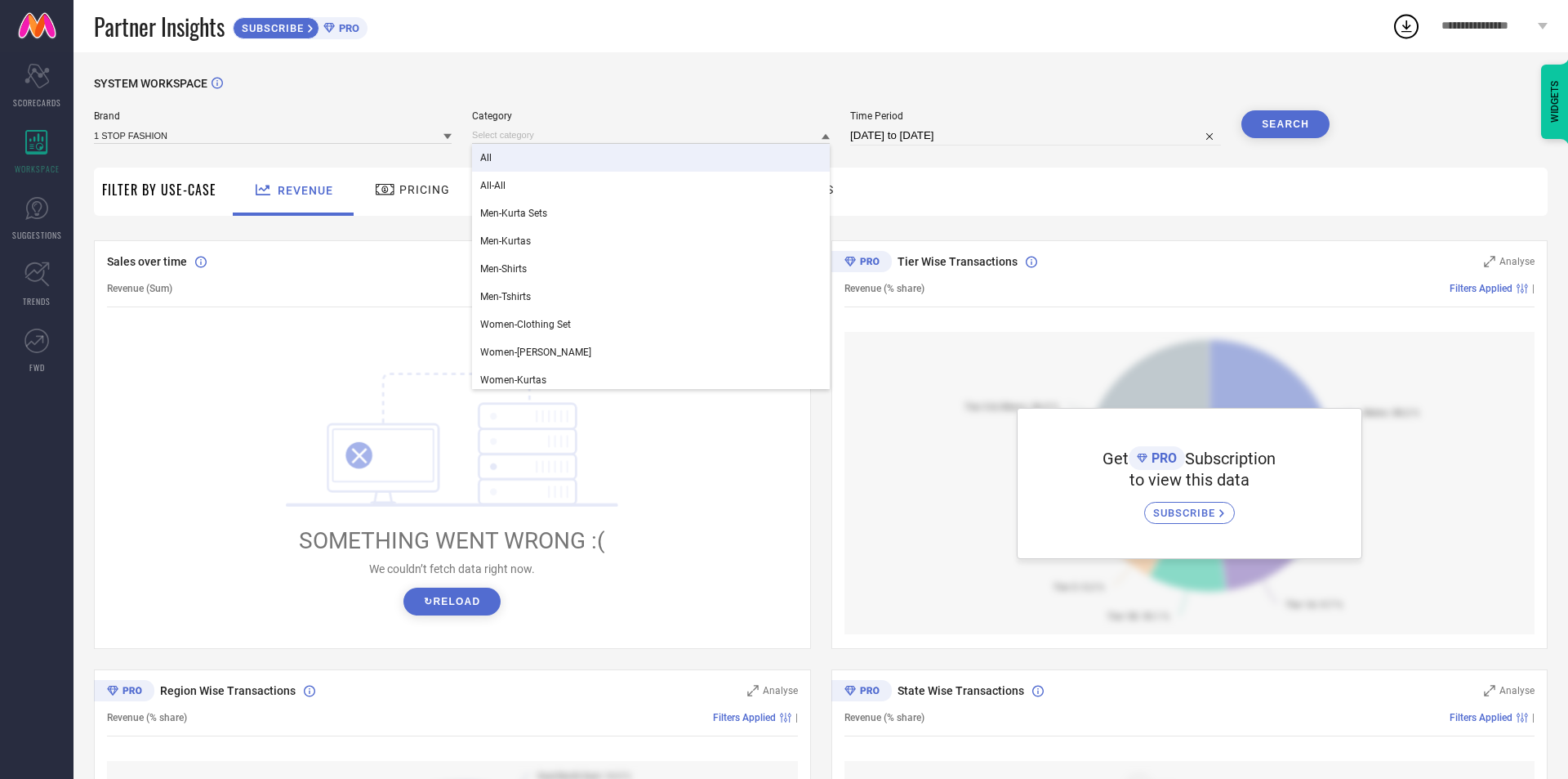
click at [791, 90] on div "SYSTEM WORKSPACE" at bounding box center [821, 94] width 1454 height 33
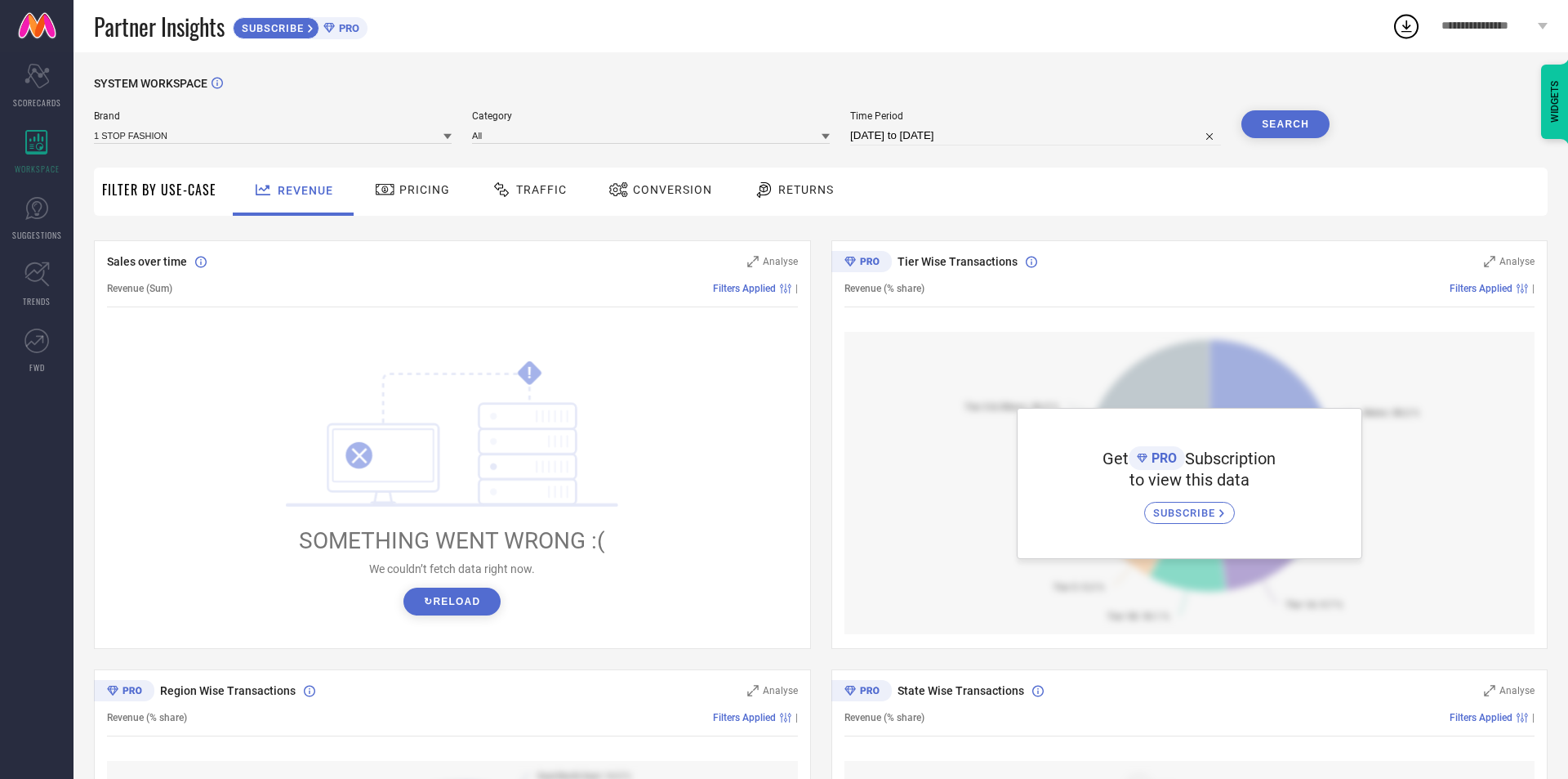
click at [458, 134] on div "Brand 1 STOP FASHION Category All Time Period [DATE] to [DATE] Search" at bounding box center [712, 128] width 1236 height 35
click at [454, 134] on div "Brand 1 STOP FASHION Category All Time Period [DATE] to [DATE] Search" at bounding box center [712, 128] width 1236 height 35
click at [450, 140] on icon at bounding box center [448, 136] width 9 height 9
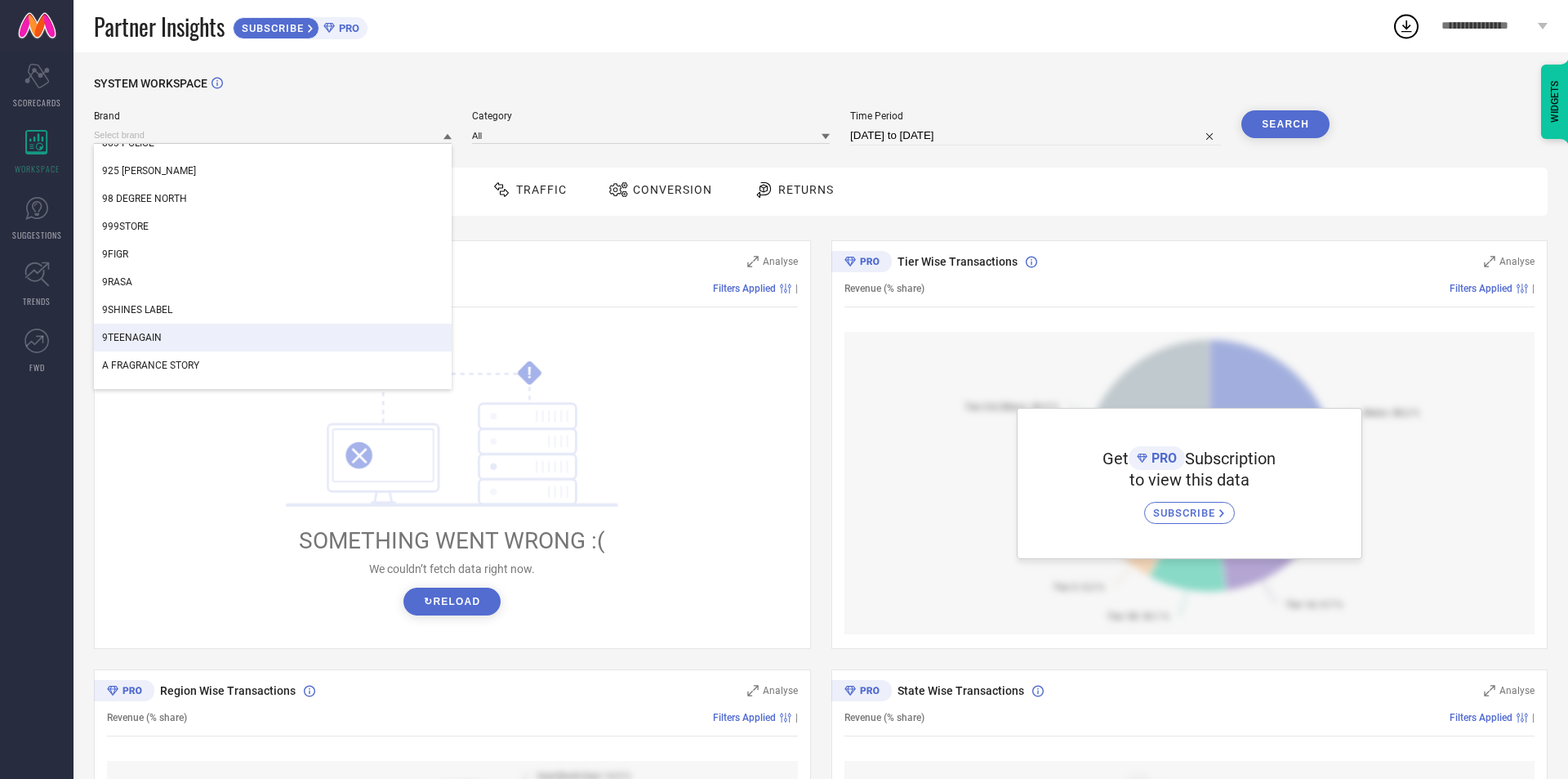
scroll to position [1226, 0]
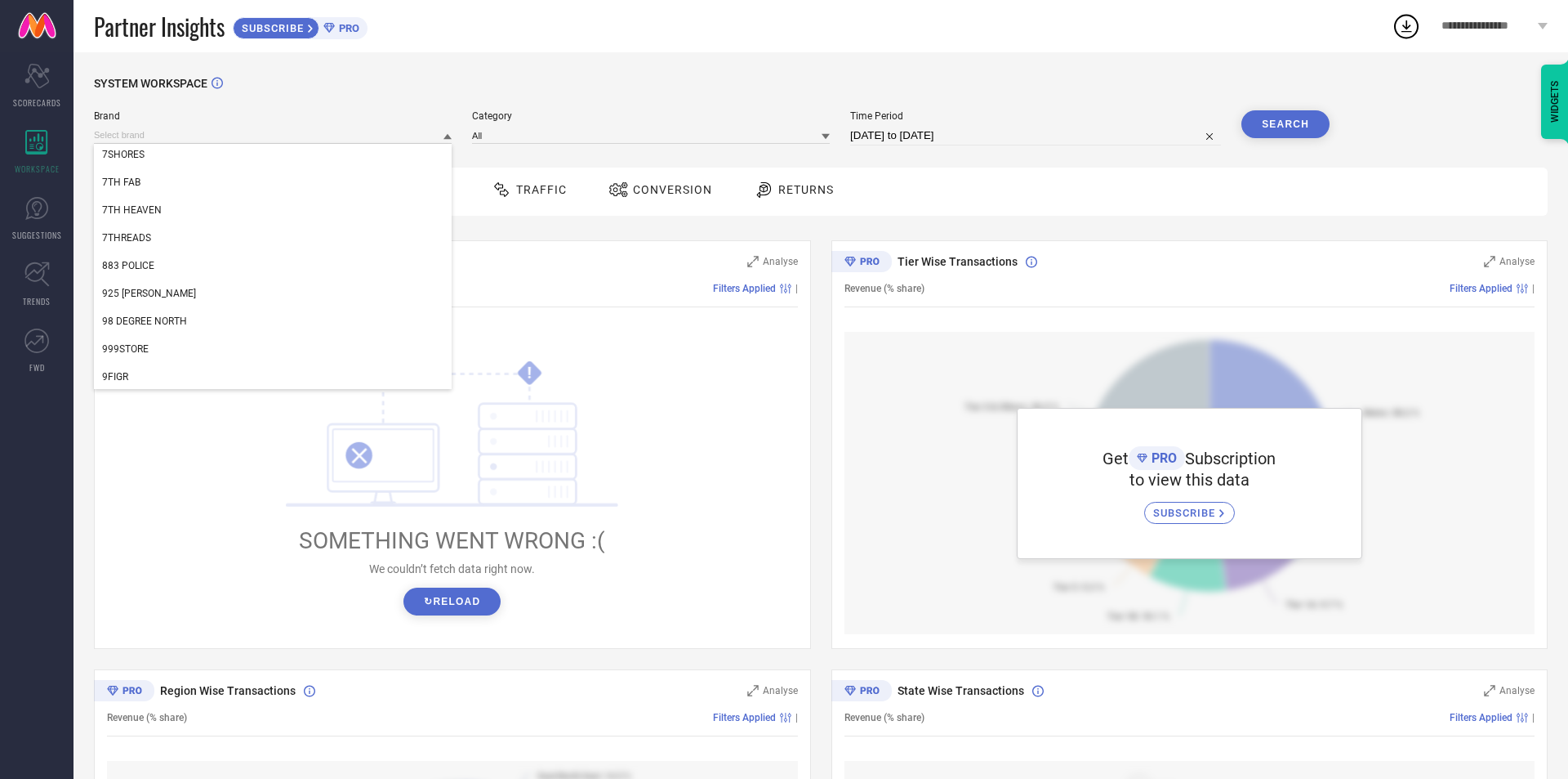
click at [496, 96] on div "SYSTEM WORKSPACE" at bounding box center [821, 94] width 1454 height 33
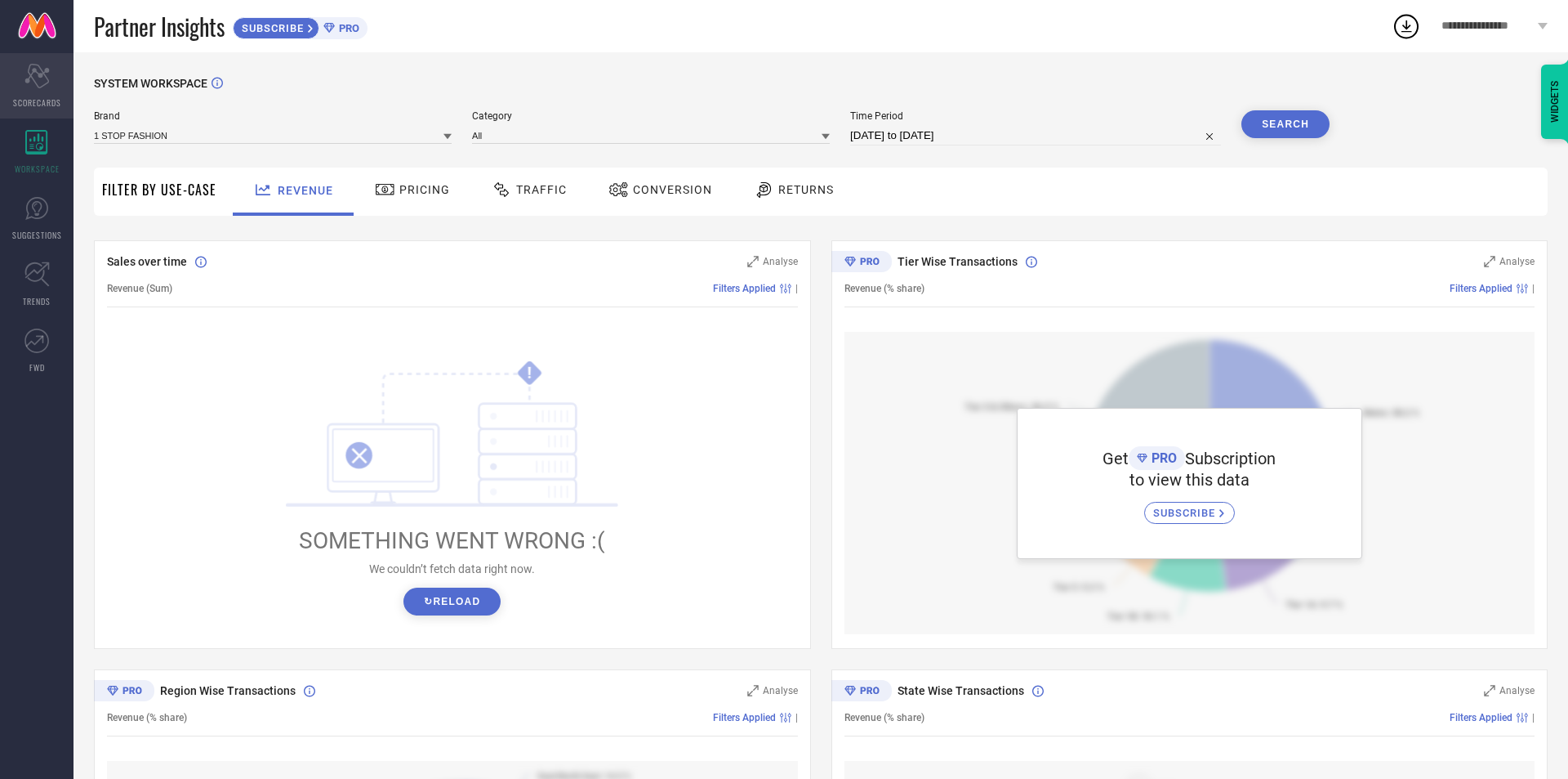
click at [23, 83] on div "Scorecard SCORECARDS" at bounding box center [37, 86] width 74 height 65
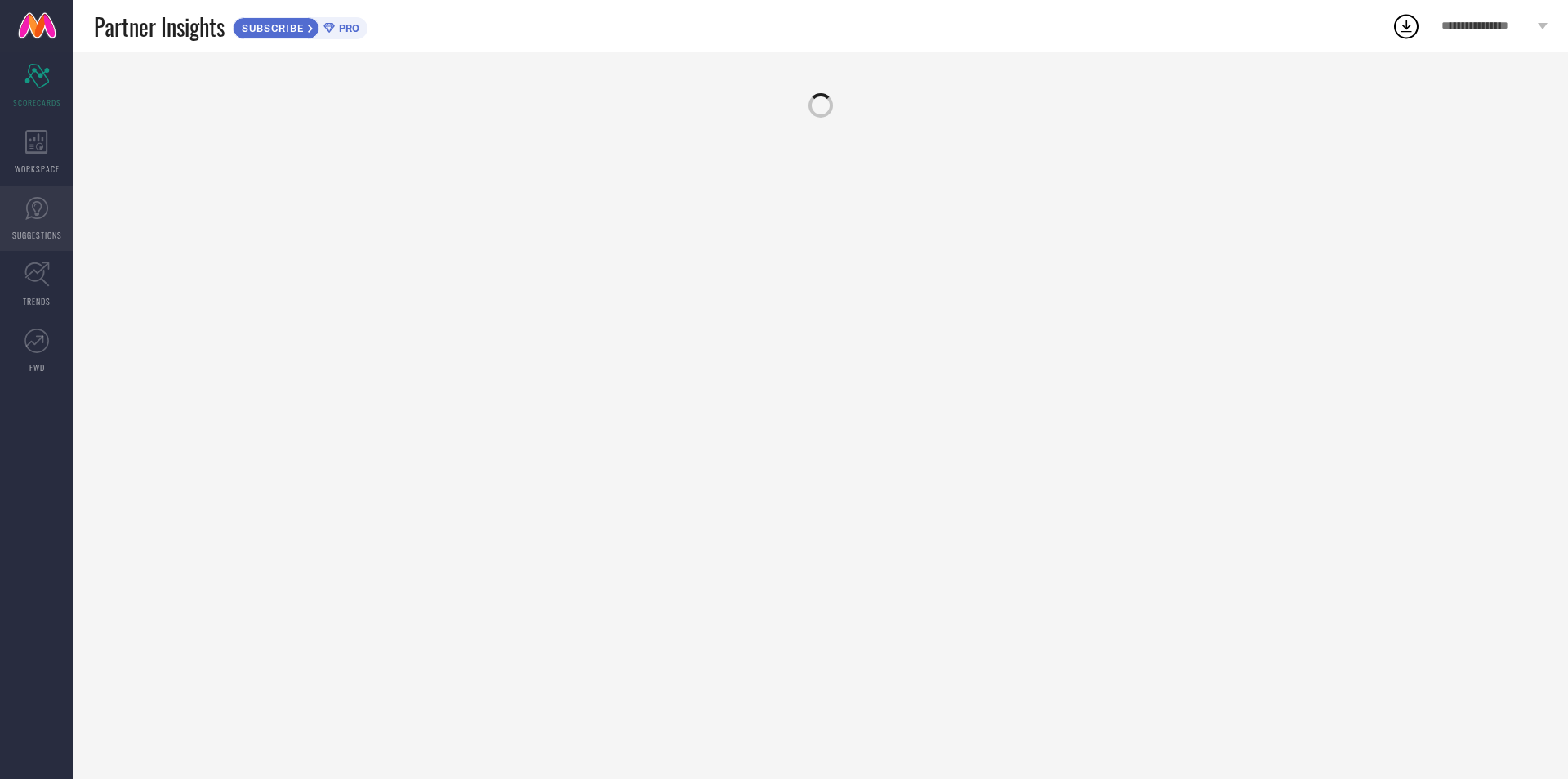
click at [45, 249] on link "SUGGESTIONS" at bounding box center [37, 218] width 74 height 65
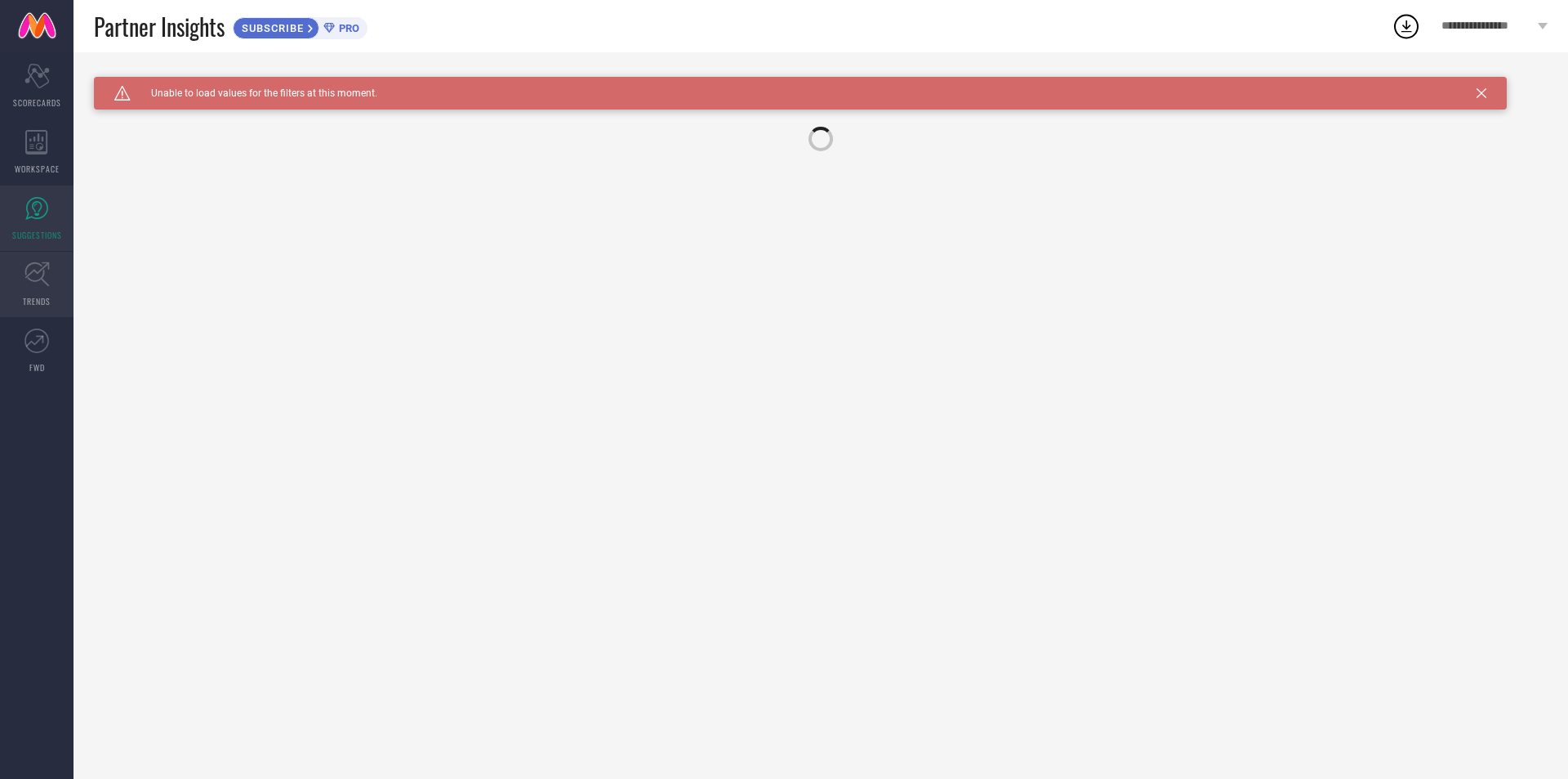
click at [39, 268] on icon at bounding box center [38, 275] width 26 height 26
click at [48, 287] on link "TRENDS" at bounding box center [37, 284] width 74 height 65
click at [33, 324] on link "FWD" at bounding box center [37, 350] width 74 height 65
